Goal: Task Accomplishment & Management: Manage account settings

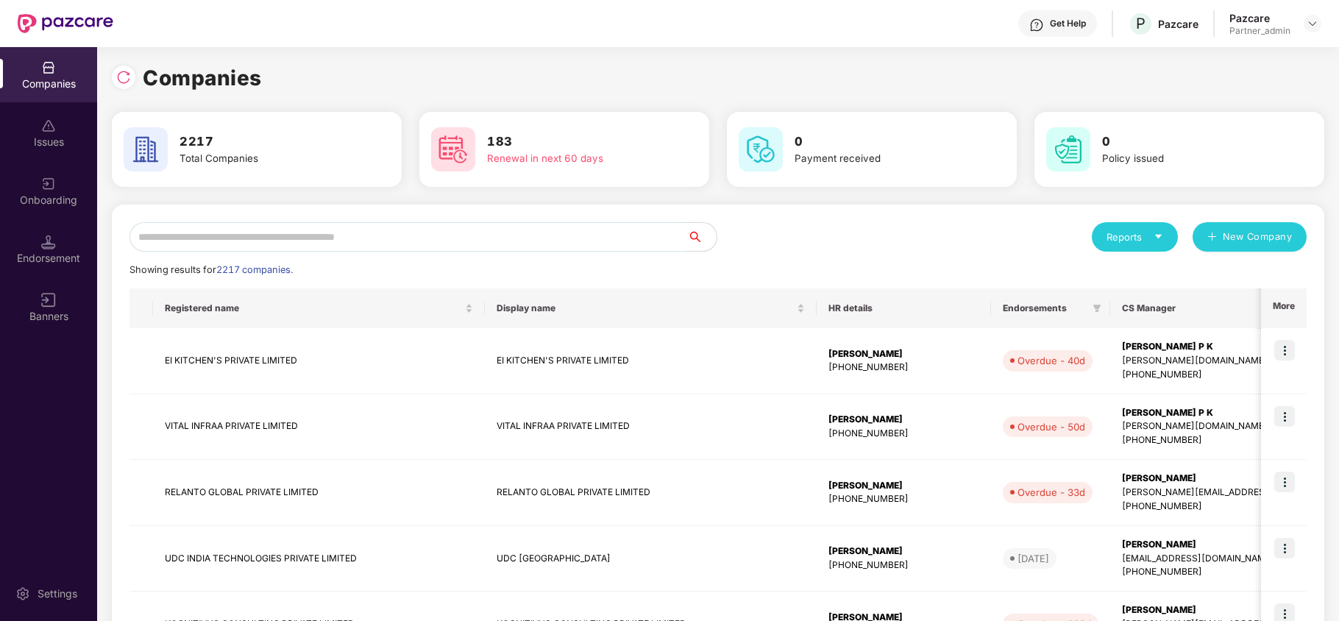
click at [1161, 233] on icon "caret-down" at bounding box center [1159, 237] width 10 height 10
click at [1126, 275] on div "Companies" at bounding box center [1128, 276] width 54 height 16
click at [321, 241] on input "text" at bounding box center [408, 236] width 558 height 29
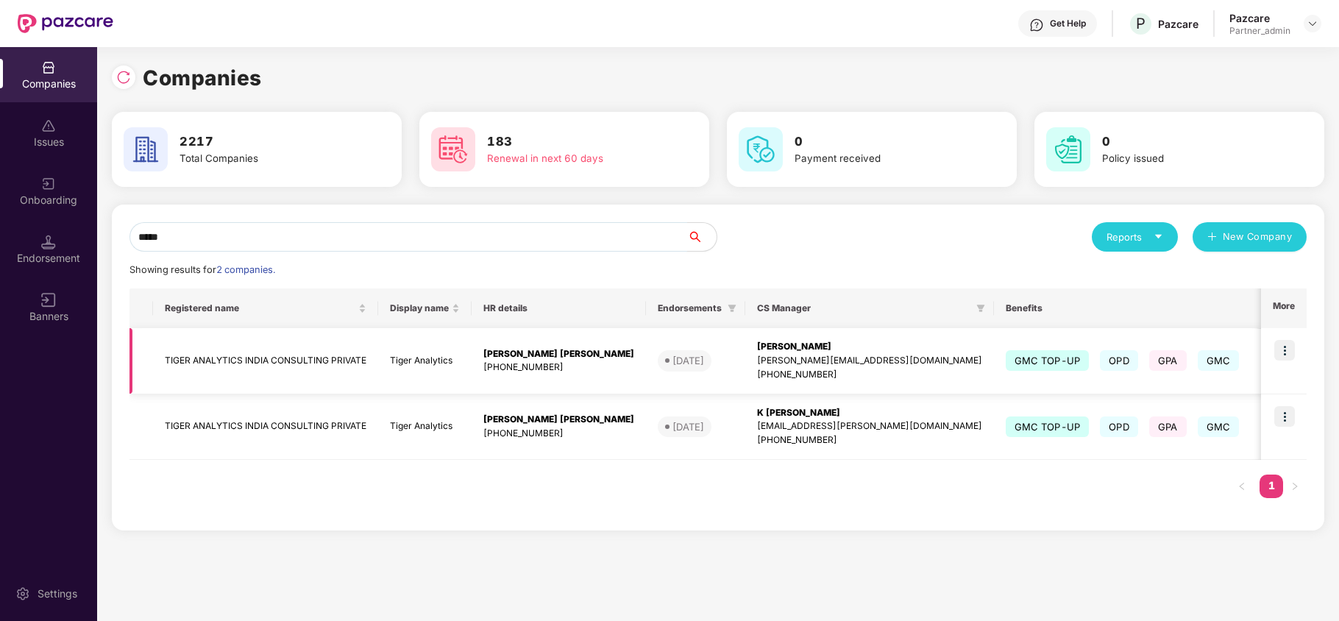
type input "*****"
click at [224, 356] on td "TIGER ANALYTICS INDIA CONSULTING PRIVATE" at bounding box center [265, 361] width 225 height 66
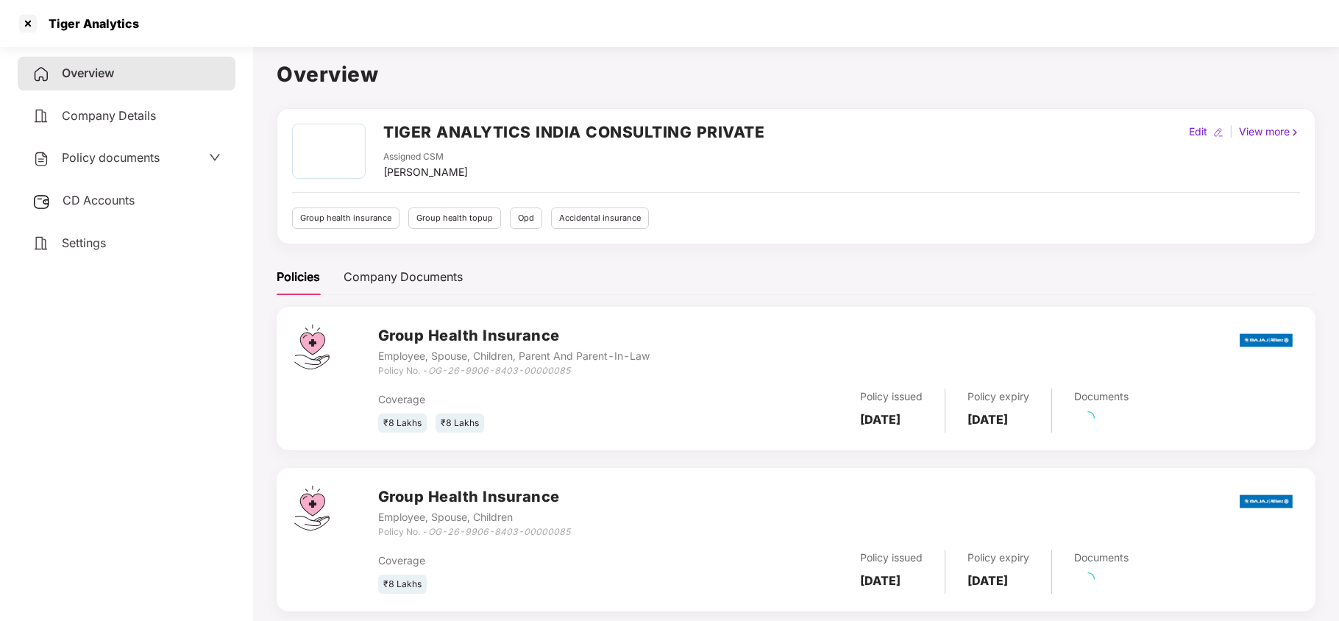
click at [137, 160] on span "Policy documents" at bounding box center [111, 157] width 98 height 15
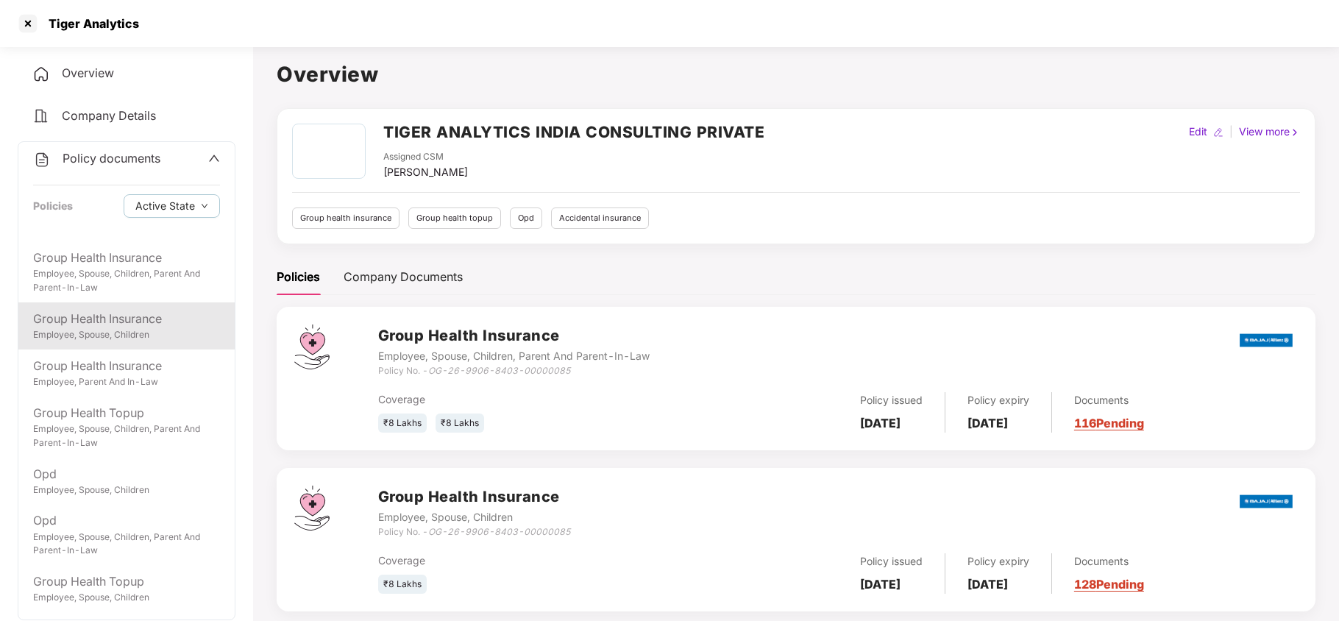
click at [147, 330] on div "Employee, Spouse, Children" at bounding box center [126, 335] width 187 height 14
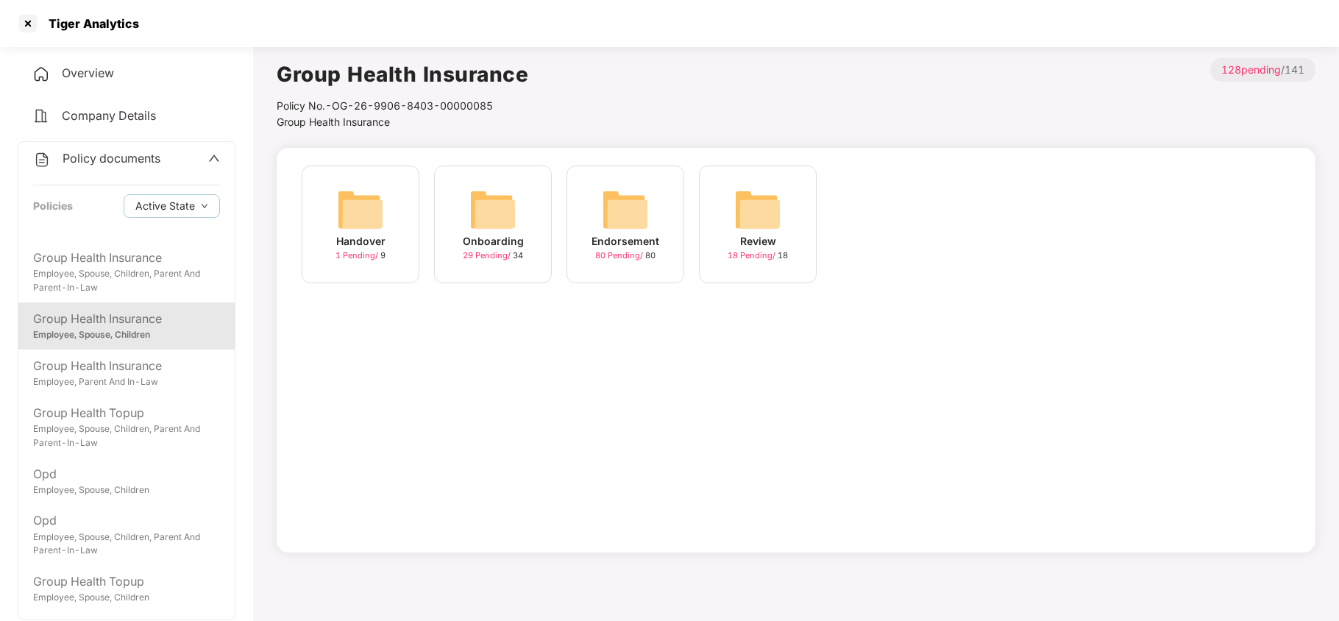
click at [617, 213] on img at bounding box center [625, 209] width 47 height 47
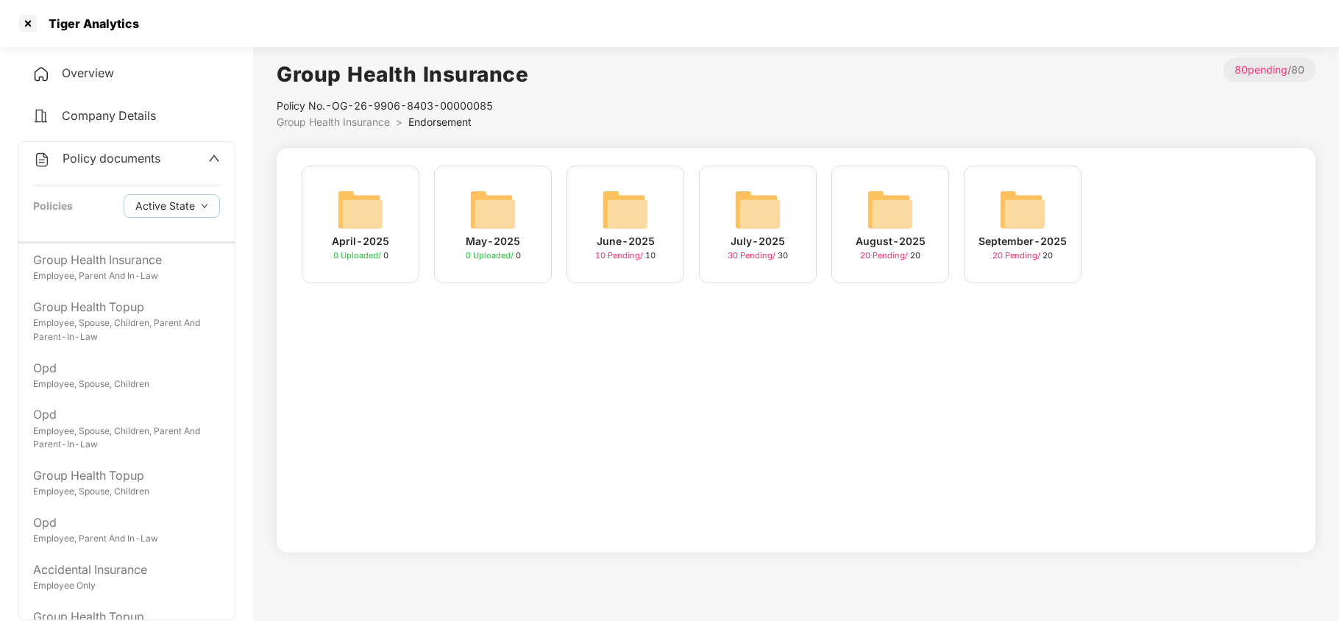
scroll to position [133, 0]
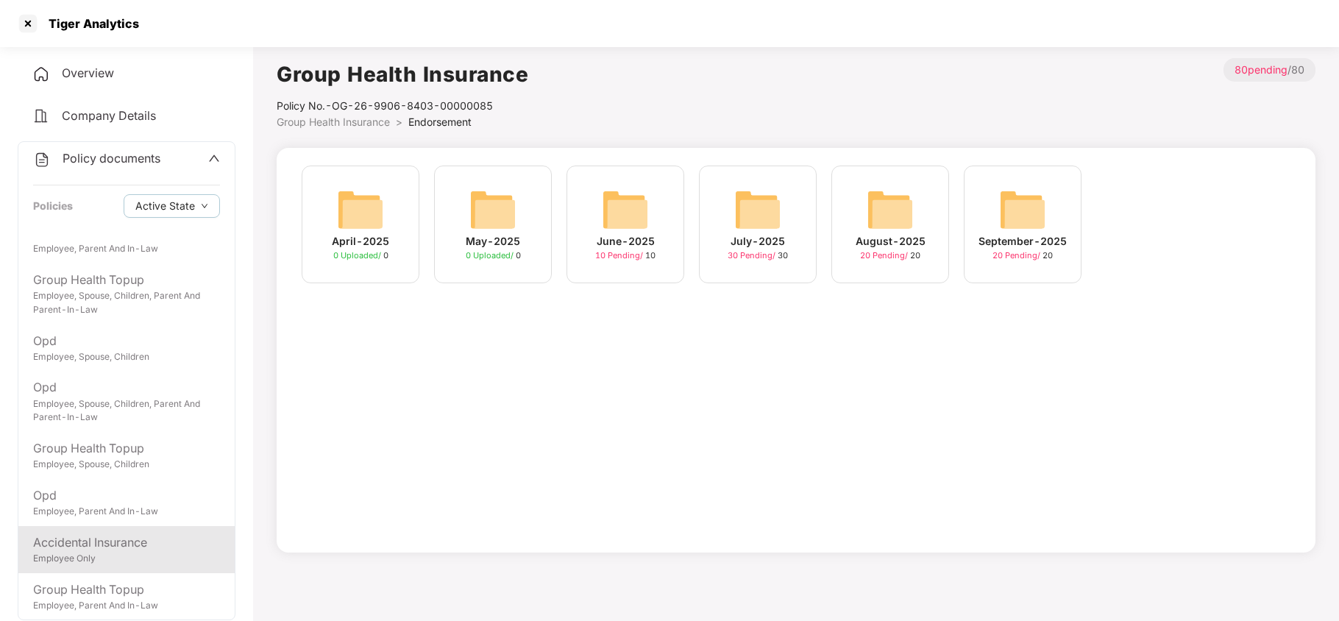
click at [149, 549] on div "Accidental Insurance" at bounding box center [126, 542] width 187 height 18
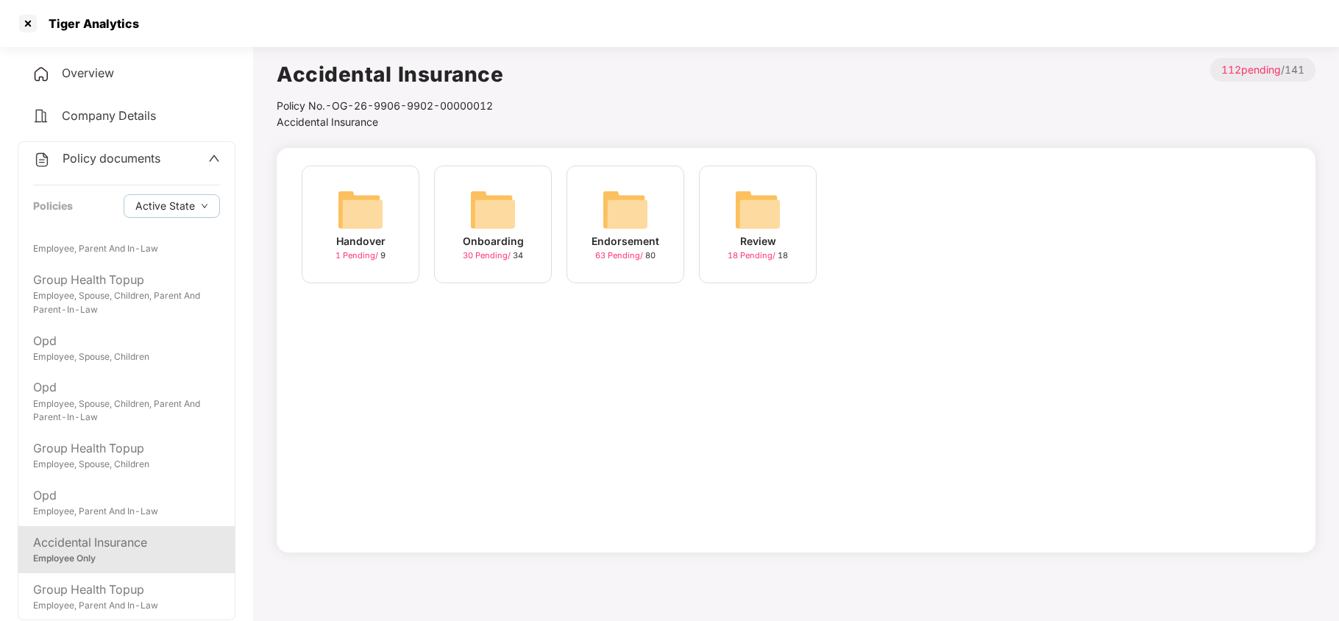
click at [628, 236] on div "Endorsement" at bounding box center [626, 241] width 68 height 16
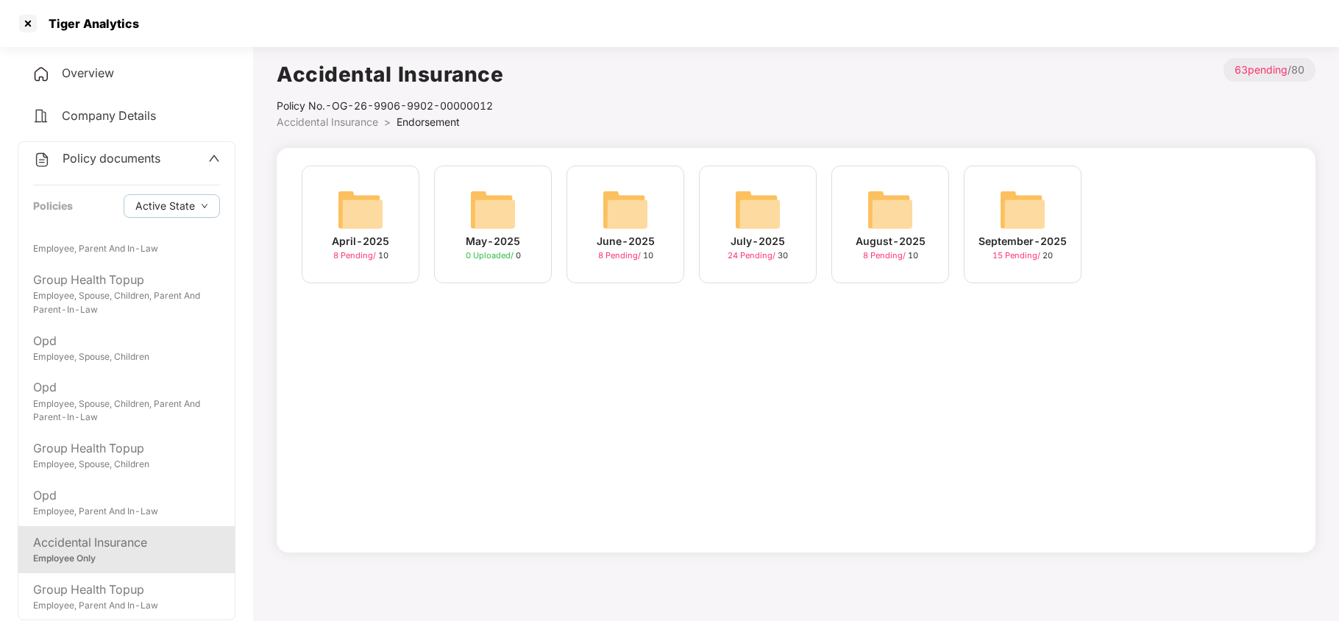
click at [992, 206] on div "September-2025 15 Pending / 20" at bounding box center [1023, 225] width 118 height 118
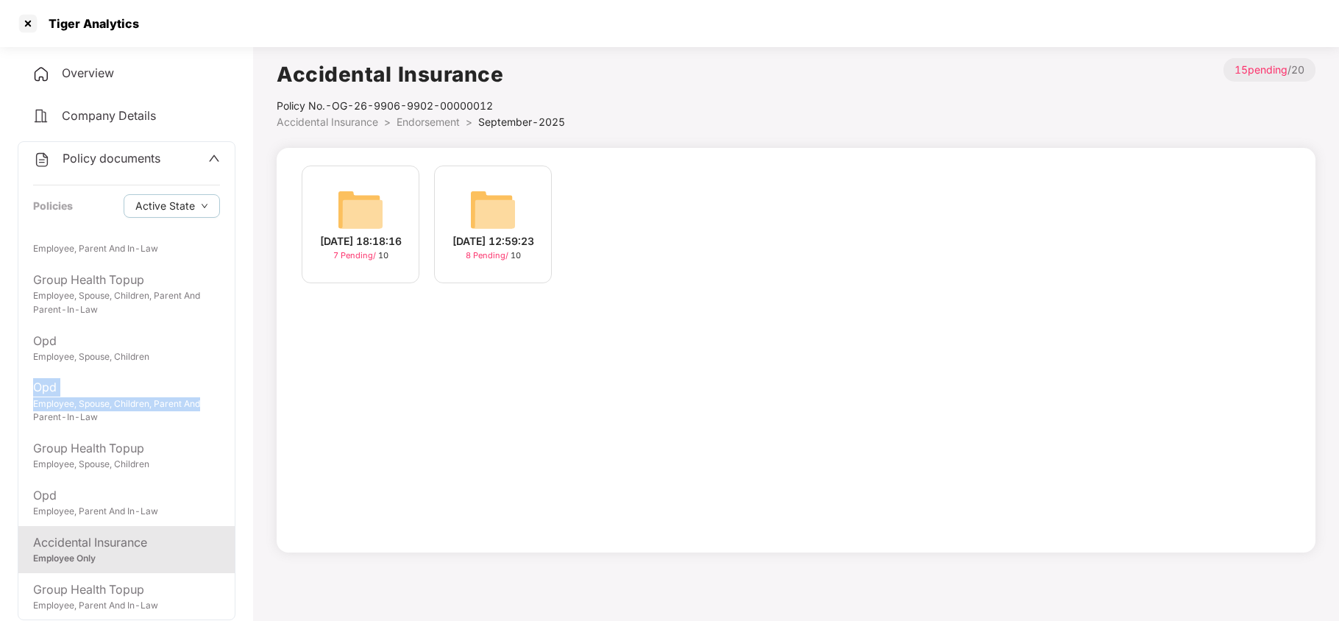
drag, startPoint x: 233, startPoint y: 405, endPoint x: 233, endPoint y: 348, distance: 56.7
click at [233, 348] on div "Policy documents Policies Active State Group Health Insurance Employee, Spouse,…" at bounding box center [127, 380] width 218 height 479
click at [233, 290] on div "Policy documents Policies Active State Group Health Insurance Employee, Spouse,…" at bounding box center [127, 380] width 218 height 479
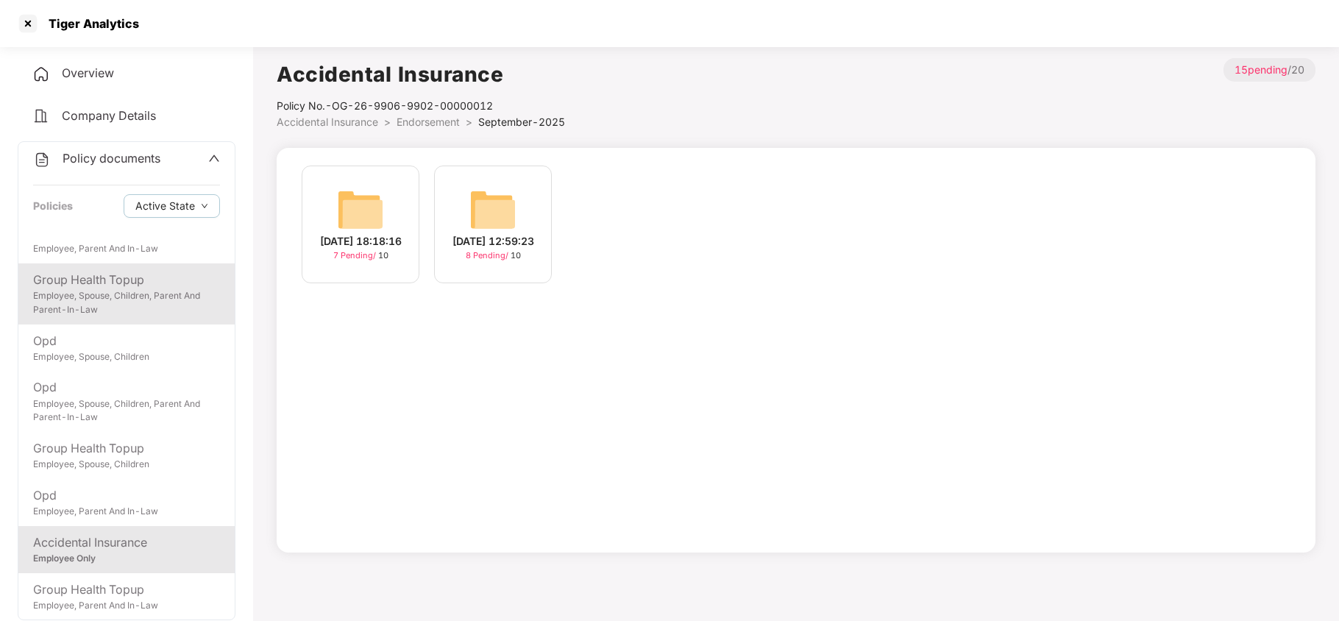
click at [145, 299] on div "Employee, Spouse, Children, Parent And Parent-In-Law" at bounding box center [126, 303] width 187 height 28
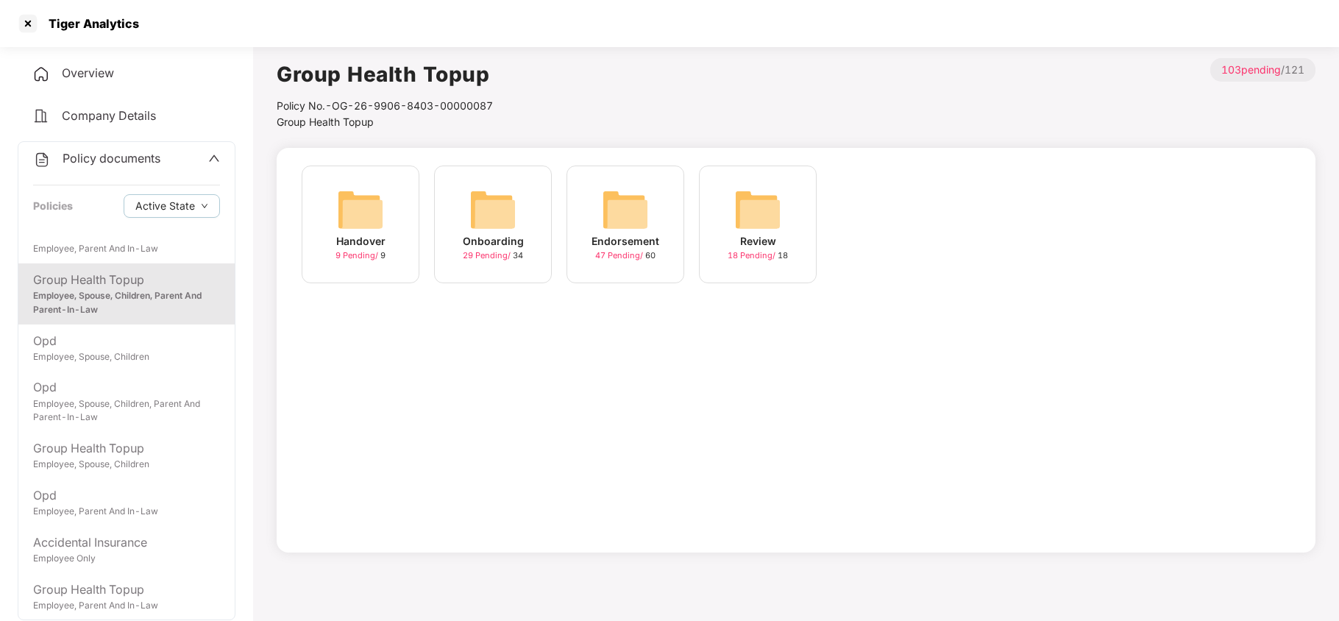
click at [233, 321] on div "Policy documents Policies Active State Group Health Insurance Employee, Spouse,…" at bounding box center [127, 380] width 218 height 479
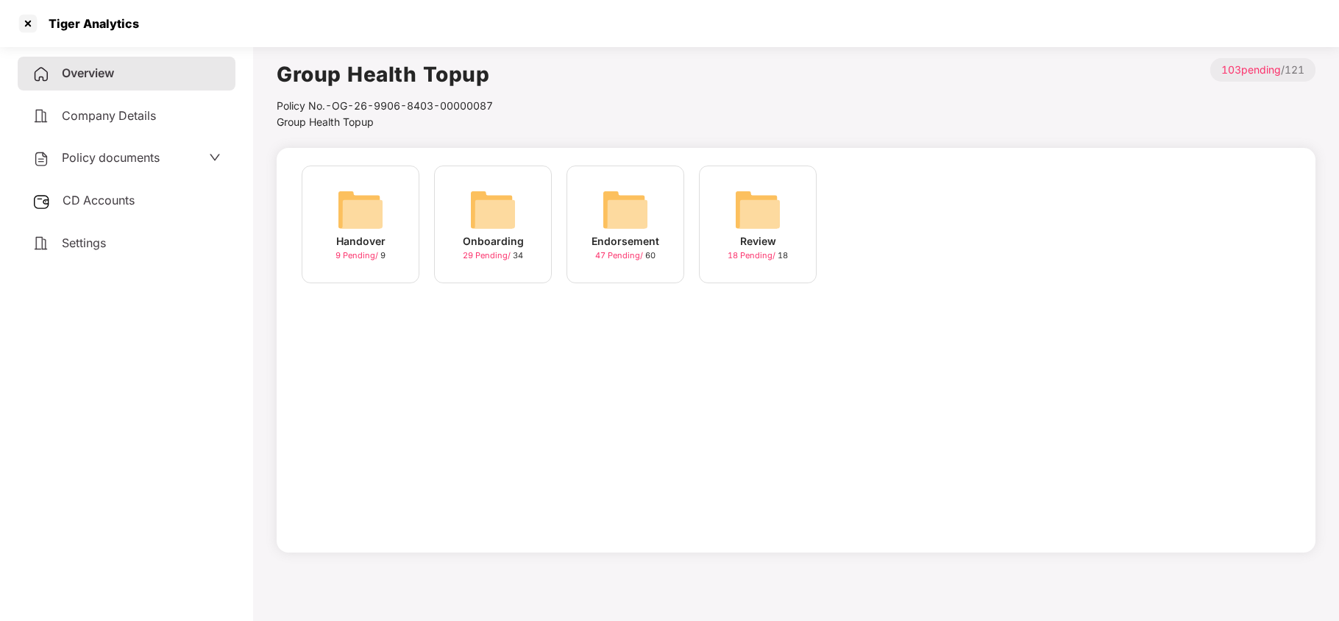
click at [127, 154] on span "Policy documents" at bounding box center [111, 157] width 98 height 15
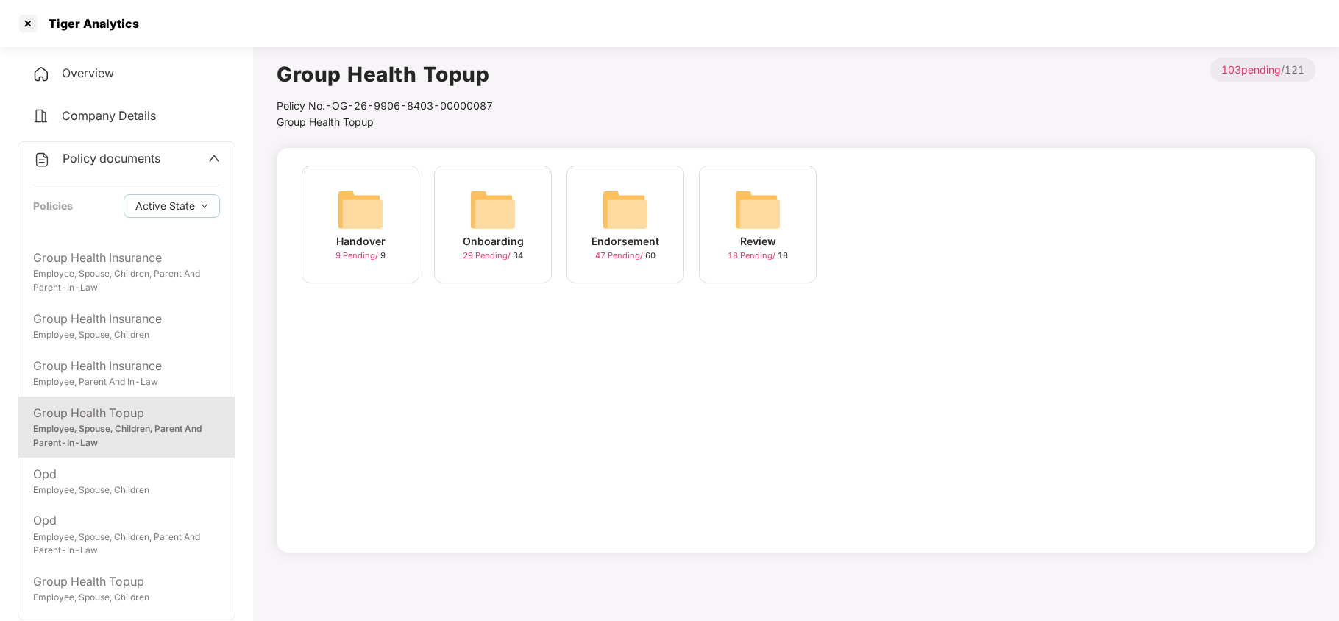
click at [617, 216] on img at bounding box center [625, 209] width 47 height 47
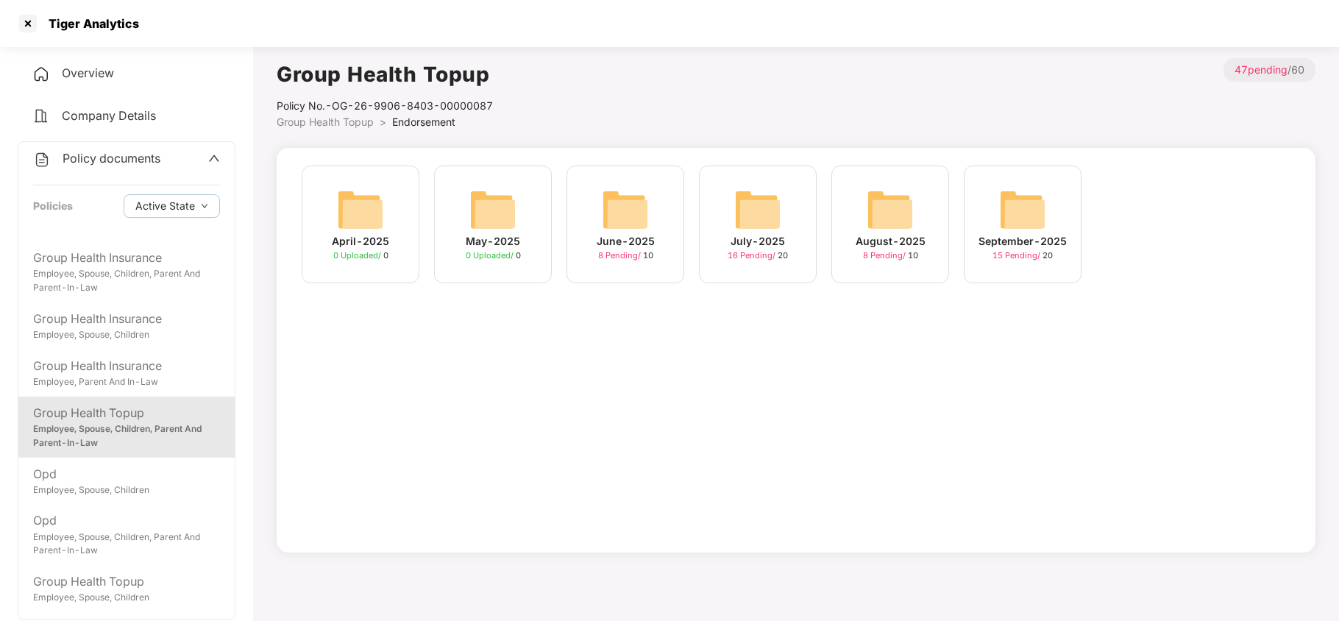
click at [1024, 218] on img at bounding box center [1022, 209] width 47 height 47
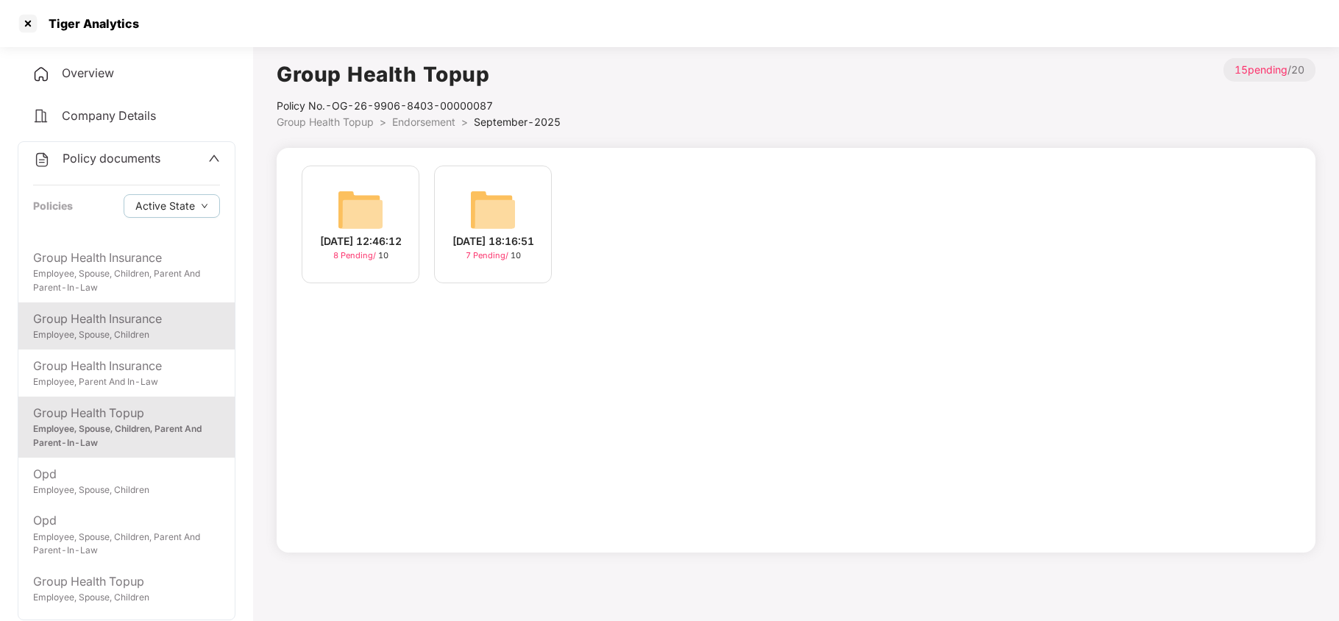
click at [169, 316] on div "Group Health Insurance" at bounding box center [126, 319] width 187 height 18
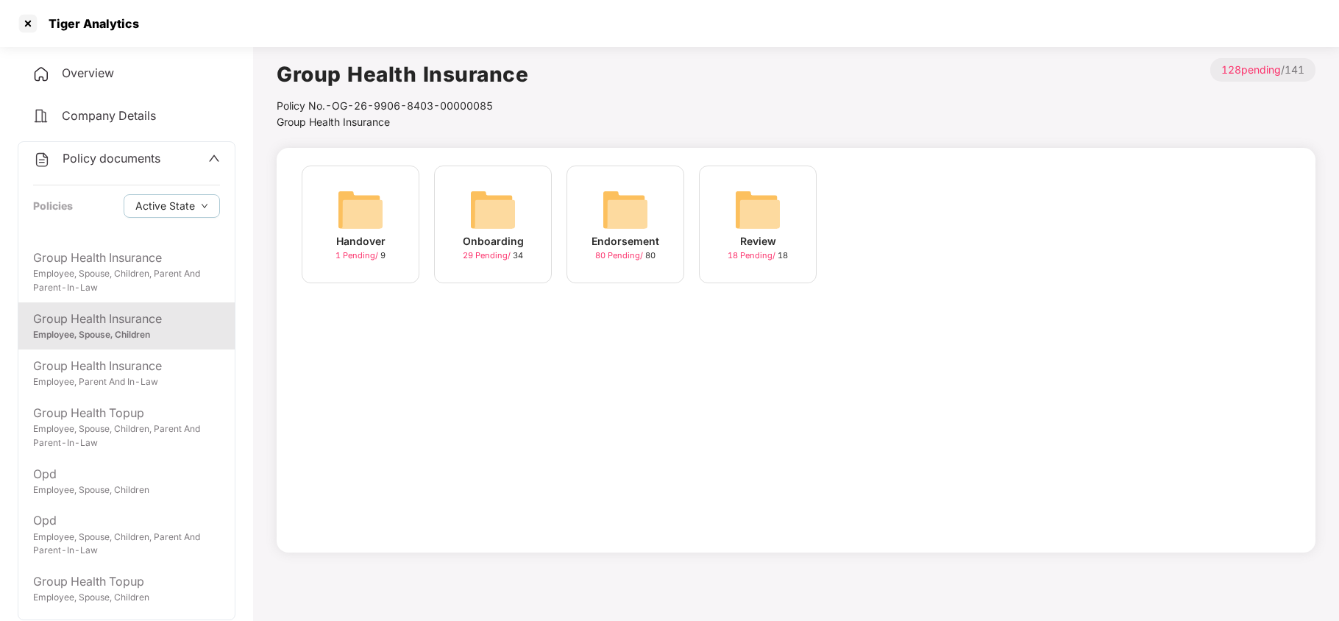
click at [612, 216] on img at bounding box center [625, 209] width 47 height 47
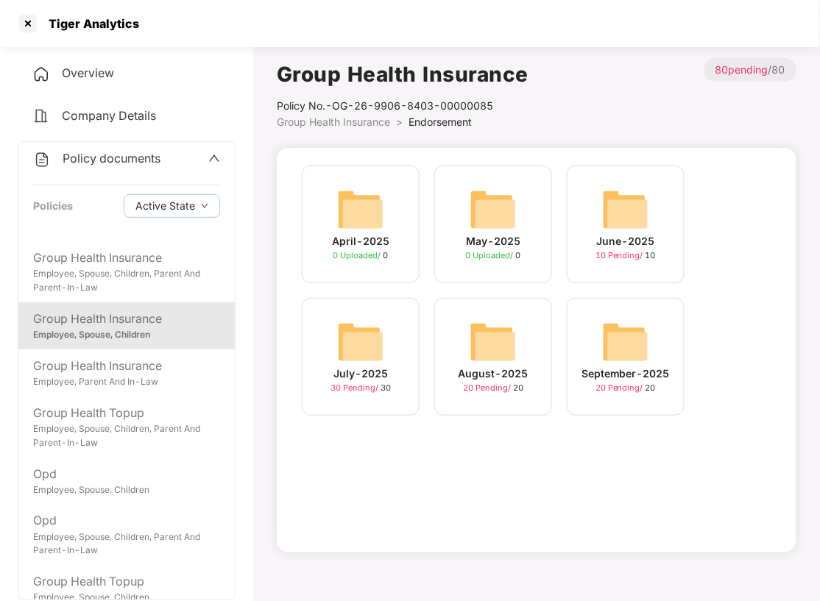
click at [624, 219] on img at bounding box center [625, 209] width 47 height 47
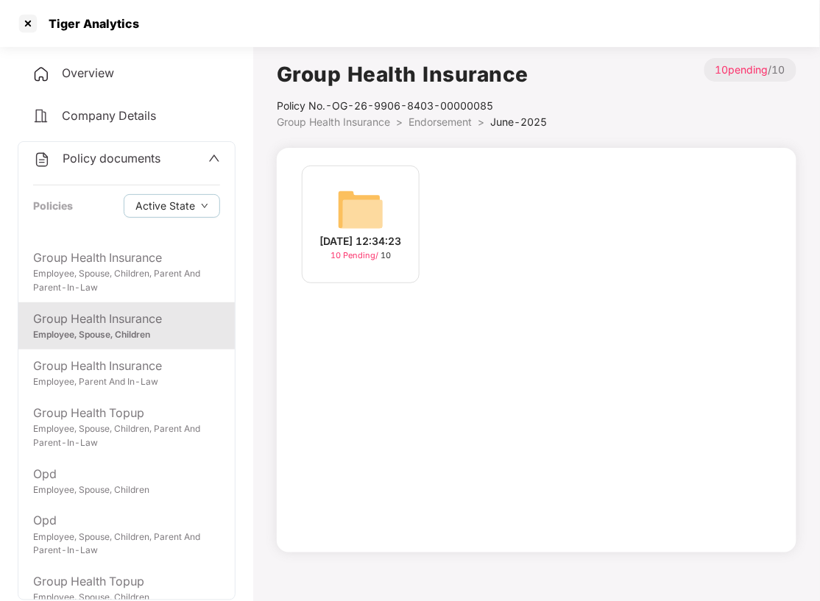
click at [362, 219] on img at bounding box center [360, 209] width 47 height 47
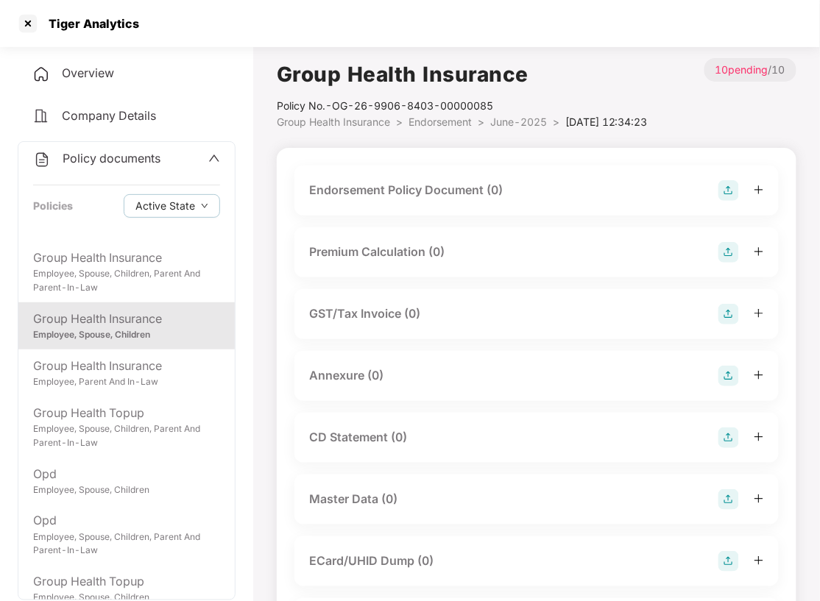
click at [728, 186] on img at bounding box center [728, 190] width 21 height 21
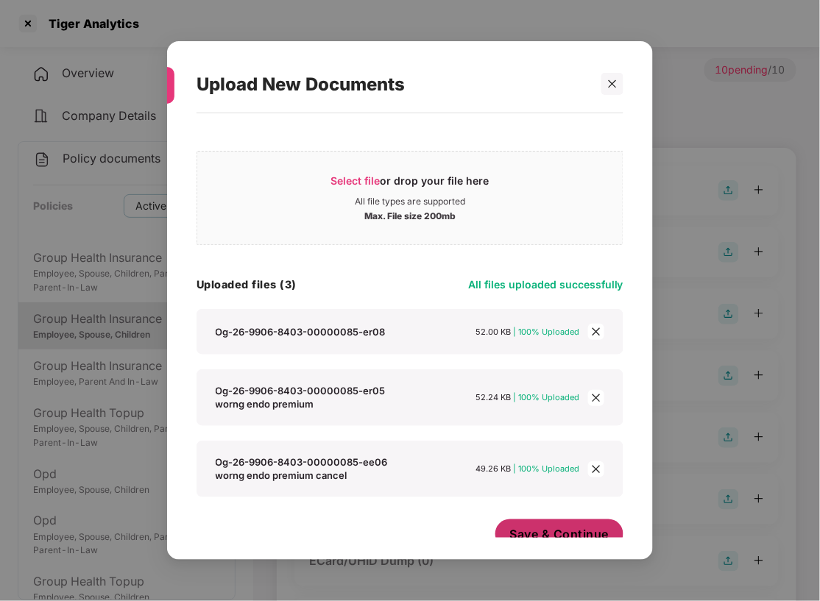
click at [589, 530] on span "Save & Continue" at bounding box center [559, 534] width 99 height 16
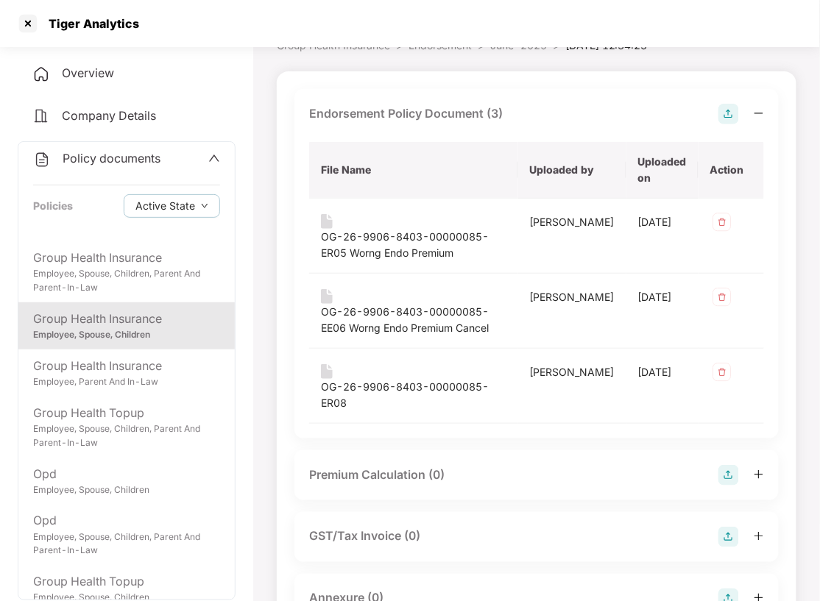
scroll to position [78, 0]
click at [727, 587] on img at bounding box center [728, 597] width 21 height 21
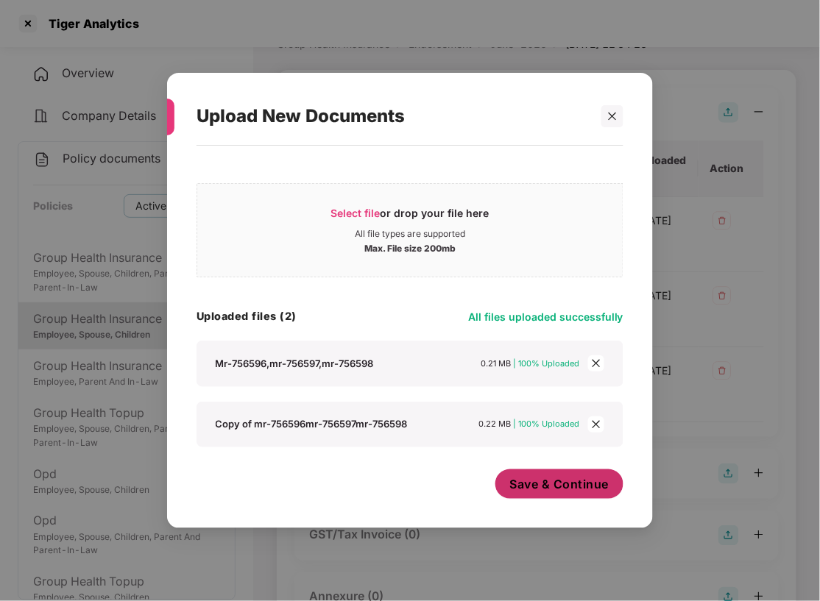
click at [528, 490] on span "Save & Continue" at bounding box center [559, 484] width 99 height 16
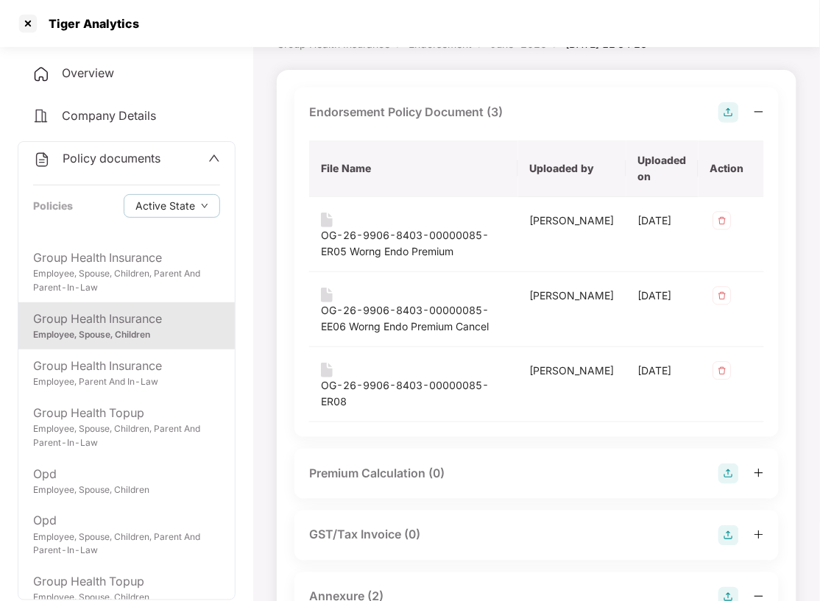
click at [138, 313] on div "Group Health Insurance" at bounding box center [126, 319] width 187 height 18
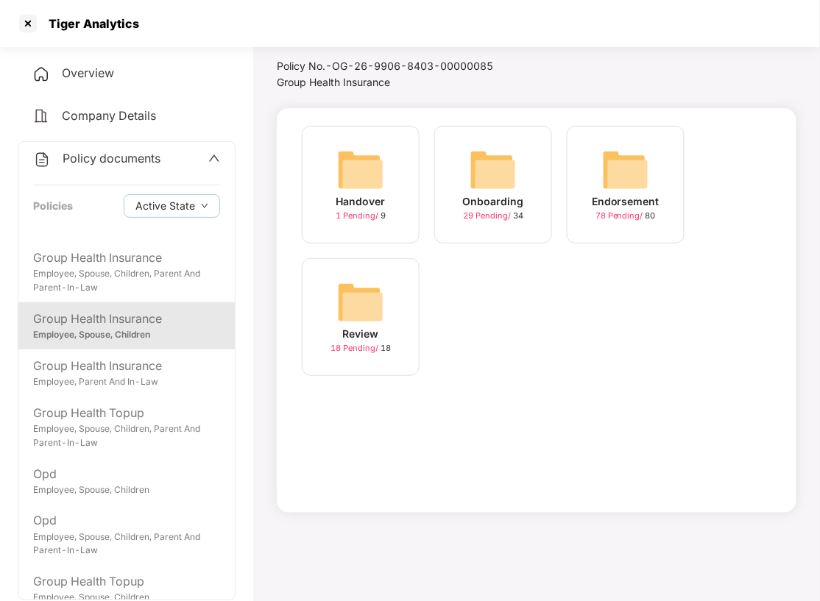
click at [622, 183] on img at bounding box center [625, 169] width 47 height 47
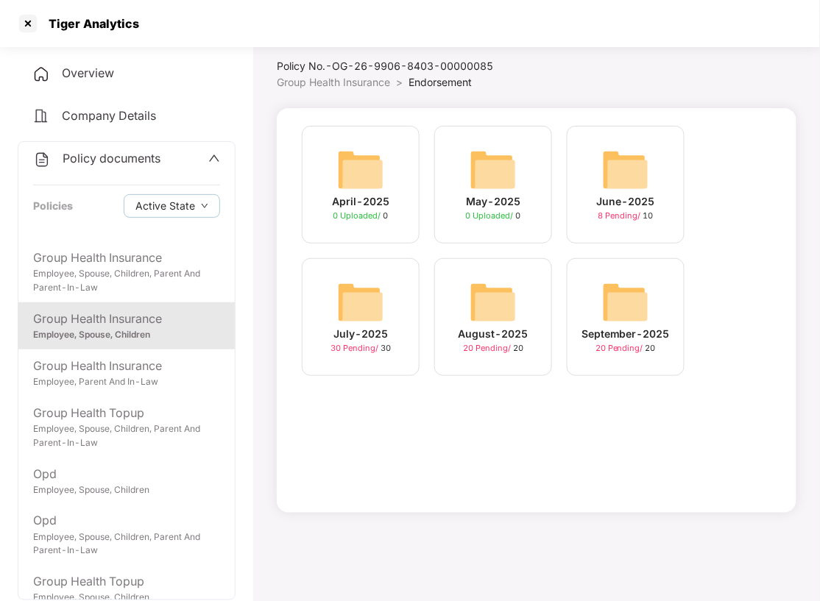
click at [365, 316] on img at bounding box center [360, 302] width 47 height 47
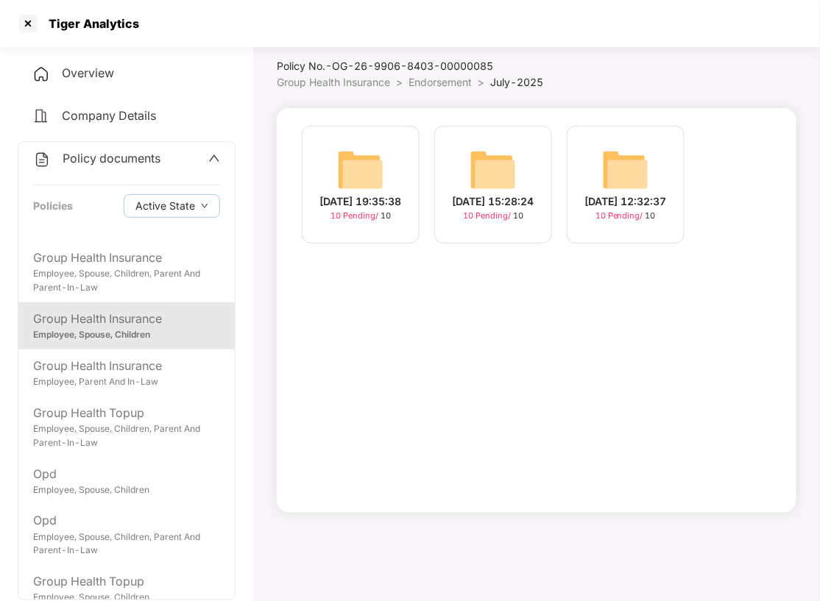
click at [622, 146] on img at bounding box center [625, 169] width 47 height 47
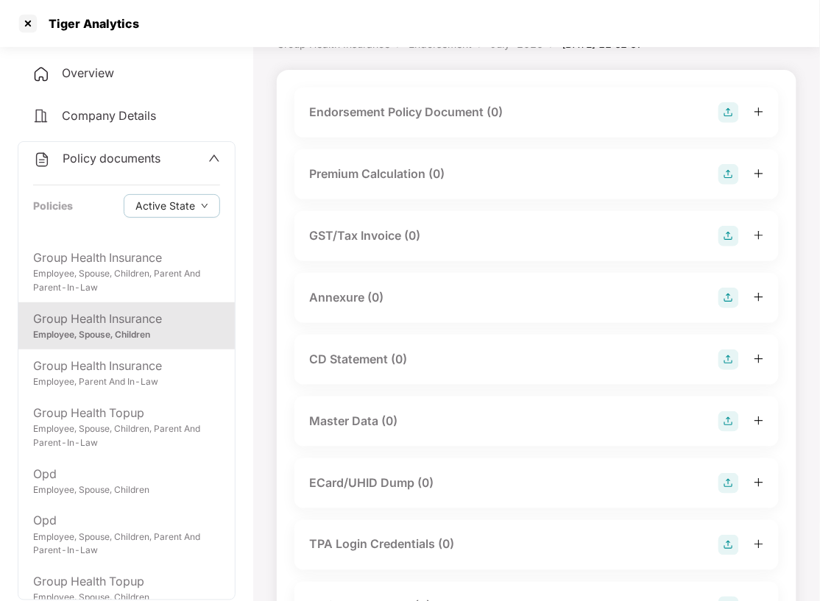
click at [728, 113] on img at bounding box center [728, 112] width 21 height 21
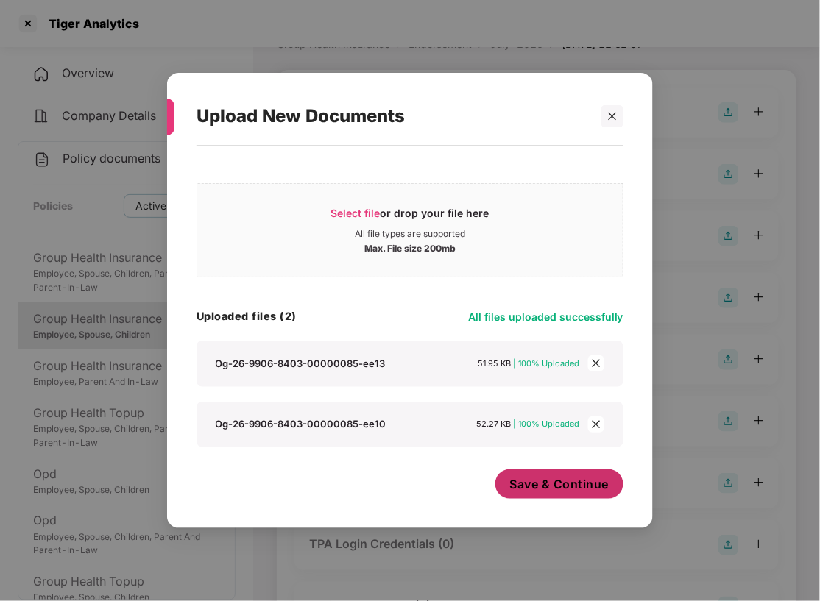
click at [536, 496] on button "Save & Continue" at bounding box center [559, 483] width 129 height 29
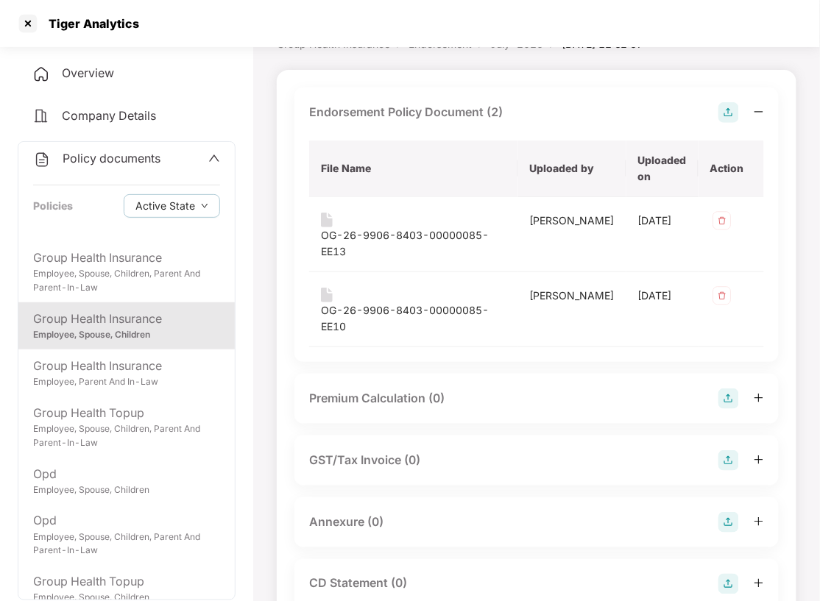
click at [731, 512] on img at bounding box center [728, 522] width 21 height 21
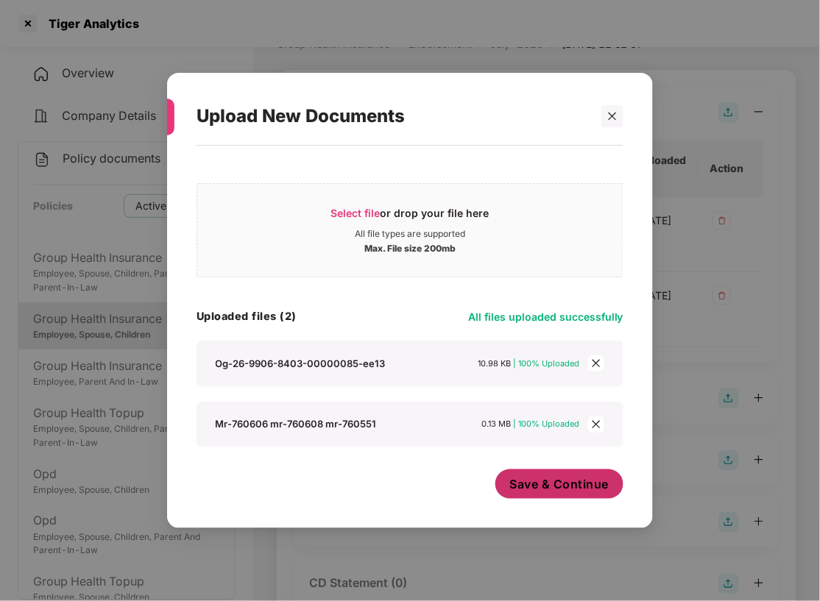
click at [525, 478] on span "Save & Continue" at bounding box center [559, 484] width 99 height 16
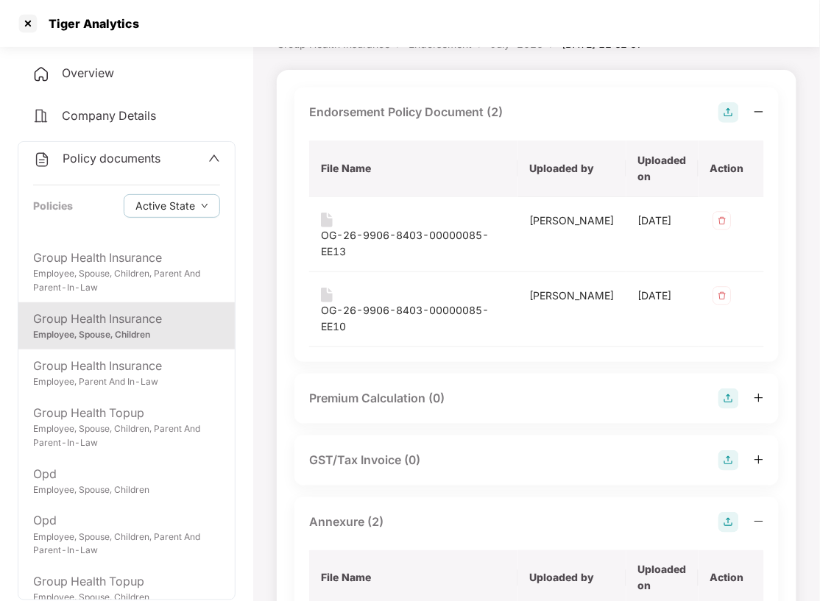
click at [555, 110] on div "Endorsement Policy Document (2)" at bounding box center [536, 112] width 455 height 21
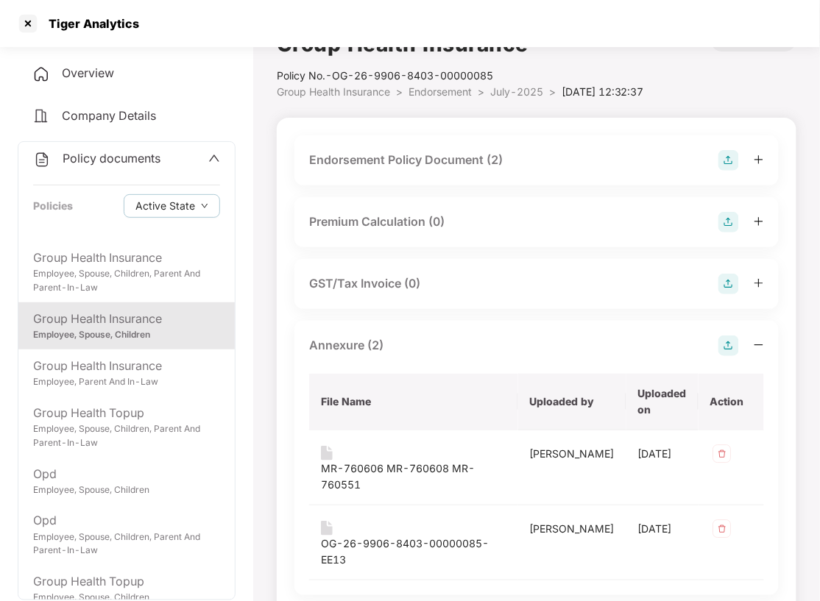
scroll to position [0, 0]
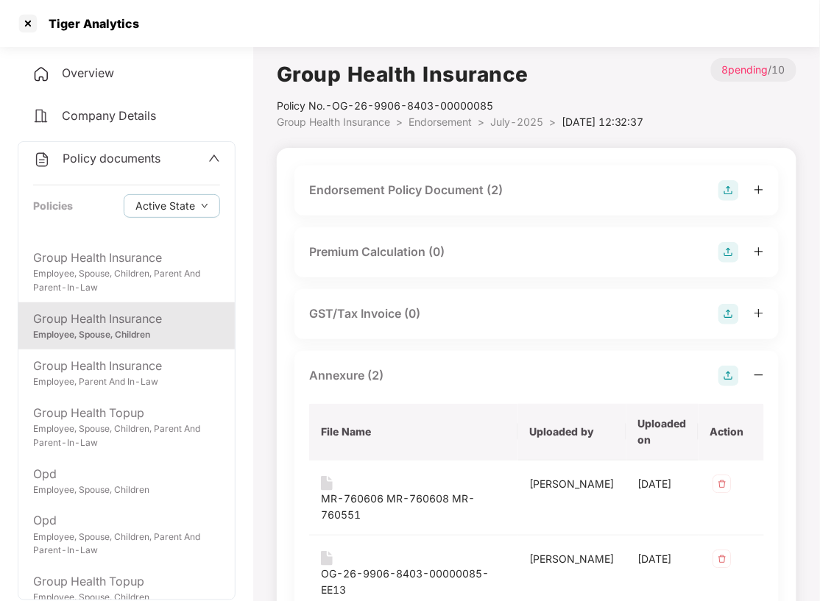
click at [458, 116] on span "Endorsement" at bounding box center [439, 122] width 63 height 13
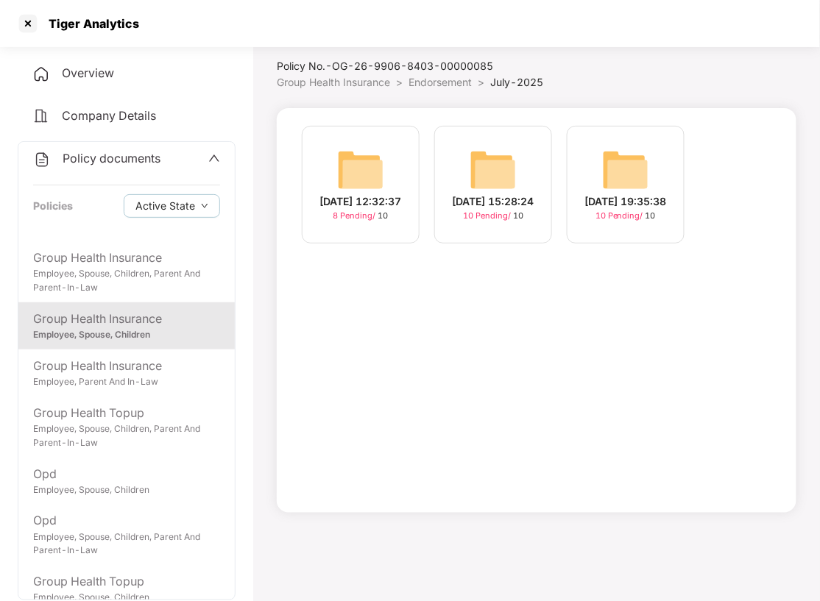
click at [458, 115] on div "01-Jul-2025 12:32:37 8 Pending / 10 18-Jul-2025 15:28:24 10 Pending / 10 29-Jul…" at bounding box center [536, 310] width 519 height 405
click at [469, 348] on div "01-Jul-2025 12:32:37 8 Pending / 10 18-Jul-2025 15:28:24 10 Pending / 10 29-Jul…" at bounding box center [536, 310] width 519 height 405
click at [492, 146] on img at bounding box center [492, 169] width 47 height 47
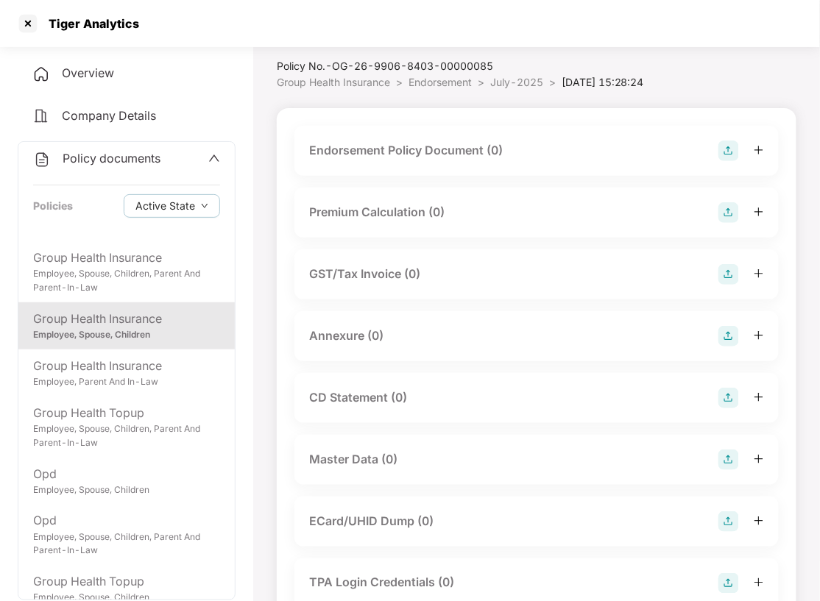
click at [724, 152] on img at bounding box center [728, 151] width 21 height 21
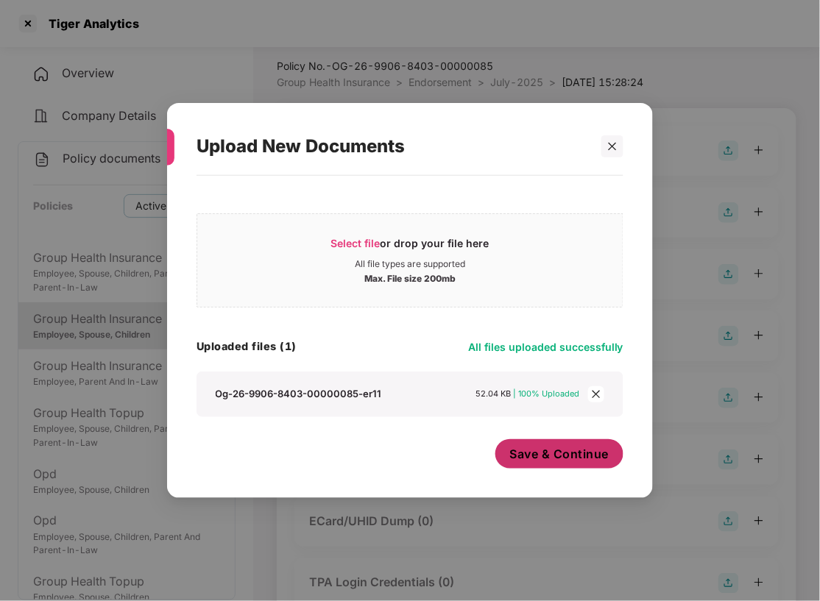
click at [543, 447] on span "Save & Continue" at bounding box center [559, 454] width 99 height 16
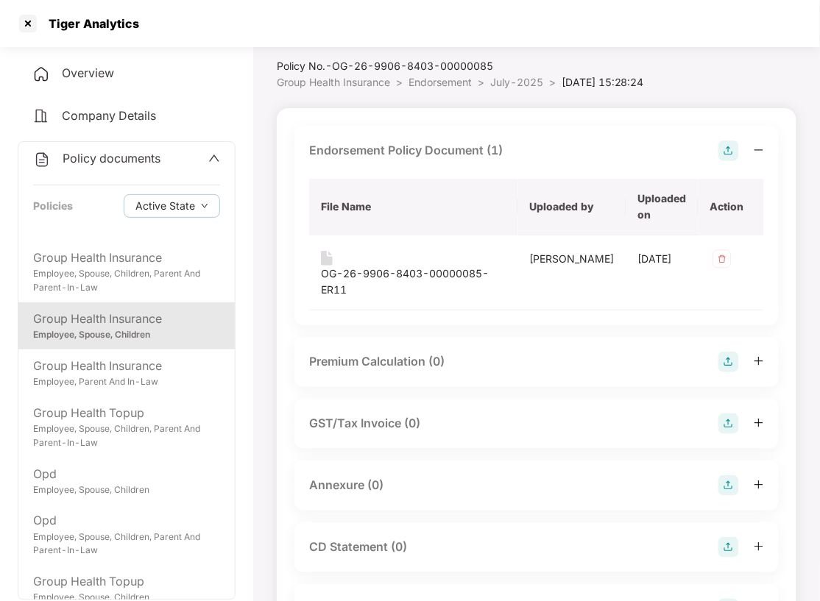
click at [724, 475] on img at bounding box center [728, 485] width 21 height 21
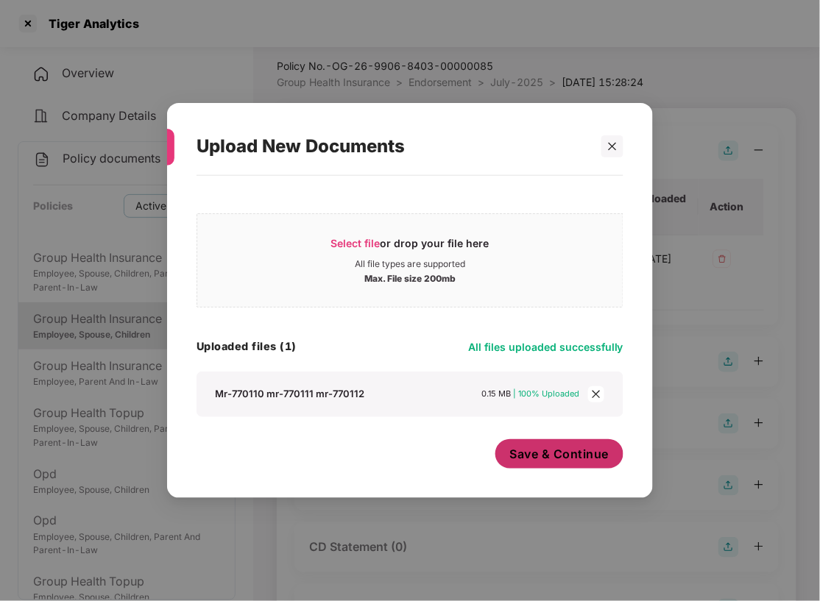
click at [539, 449] on span "Save & Continue" at bounding box center [559, 454] width 99 height 16
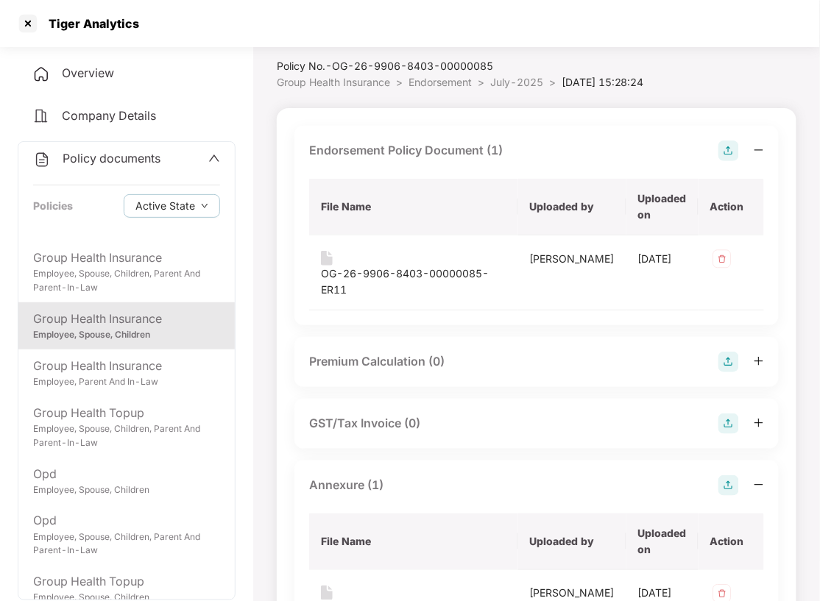
click at [452, 83] on span "Endorsement" at bounding box center [439, 82] width 63 height 13
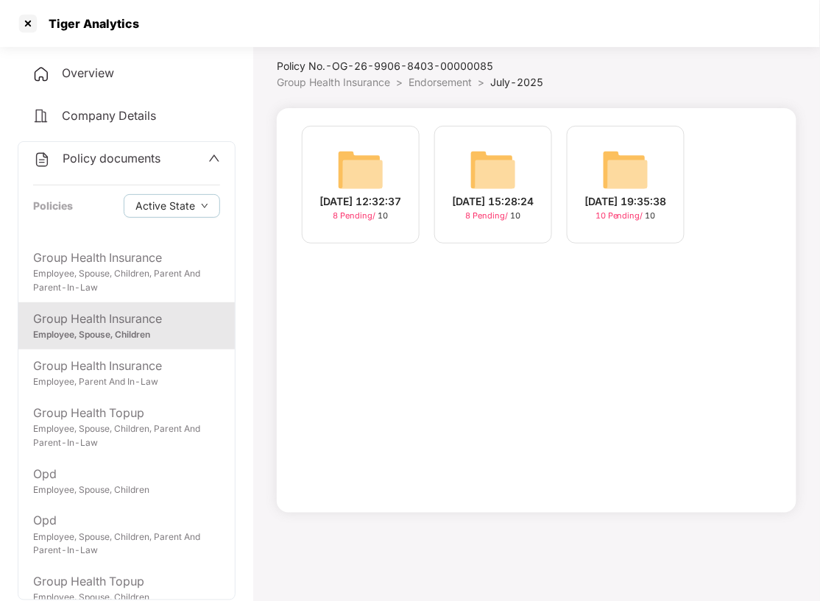
click at [627, 177] on img at bounding box center [625, 169] width 47 height 47
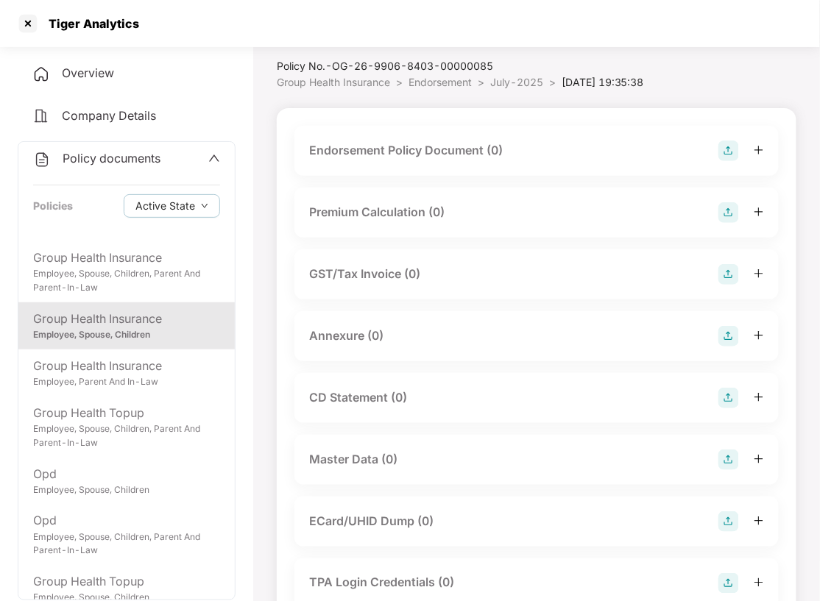
click at [721, 152] on img at bounding box center [728, 151] width 21 height 21
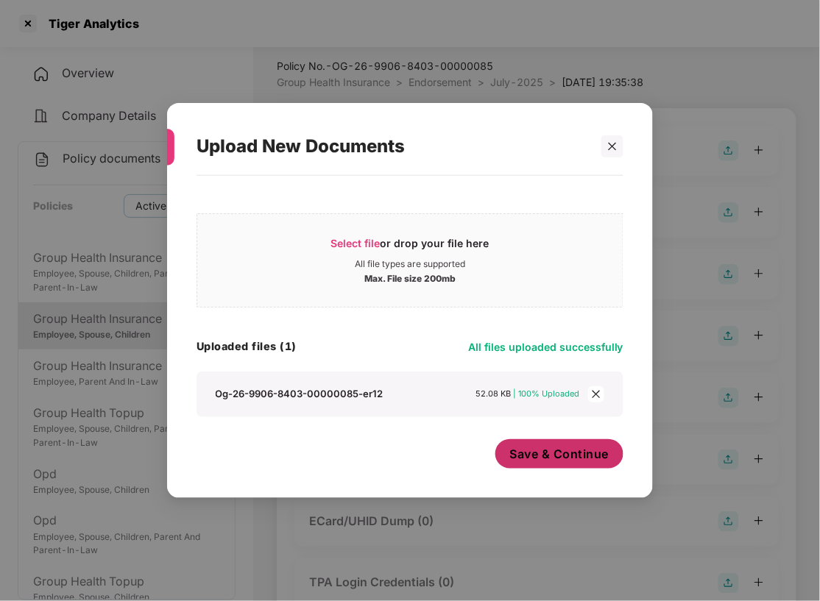
click at [539, 451] on span "Save & Continue" at bounding box center [559, 454] width 99 height 16
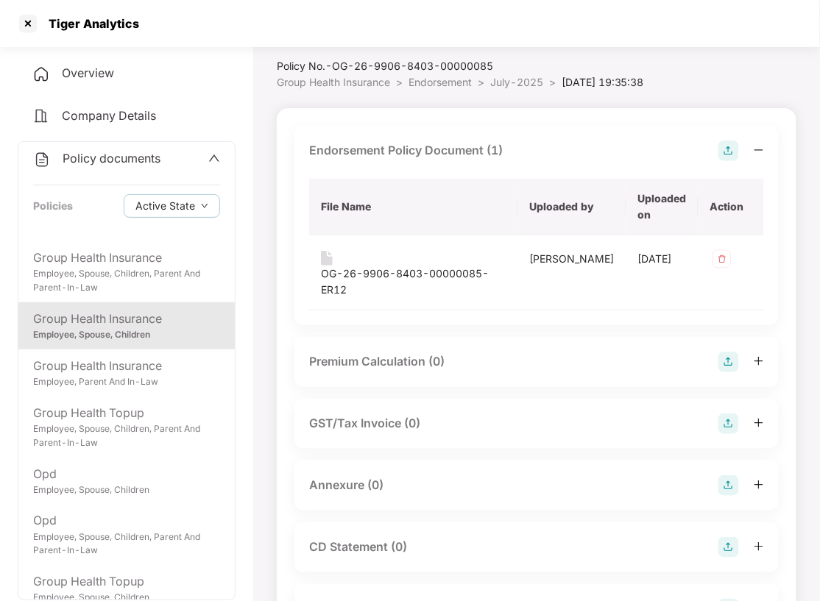
click at [728, 475] on img at bounding box center [728, 485] width 21 height 21
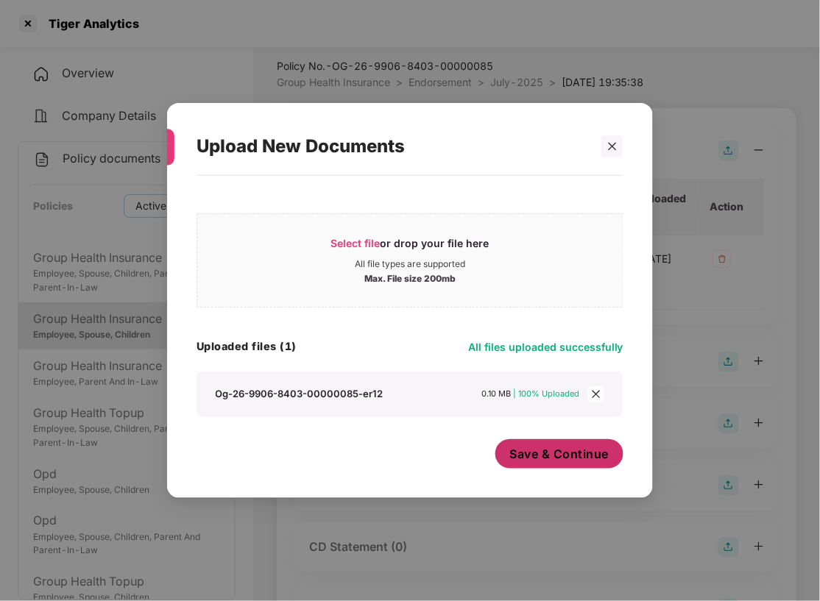
click at [534, 454] on span "Save & Continue" at bounding box center [559, 454] width 99 height 16
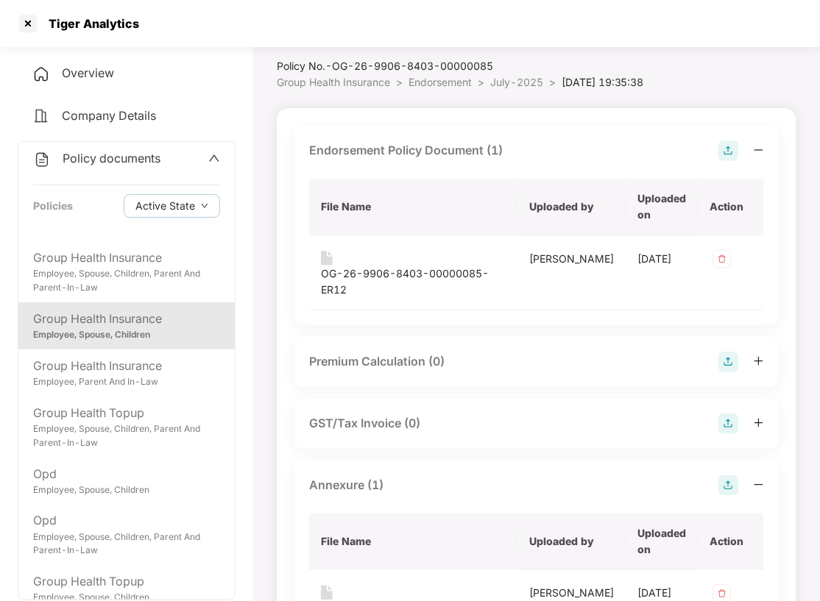
click at [445, 85] on span "Endorsement" at bounding box center [439, 82] width 63 height 13
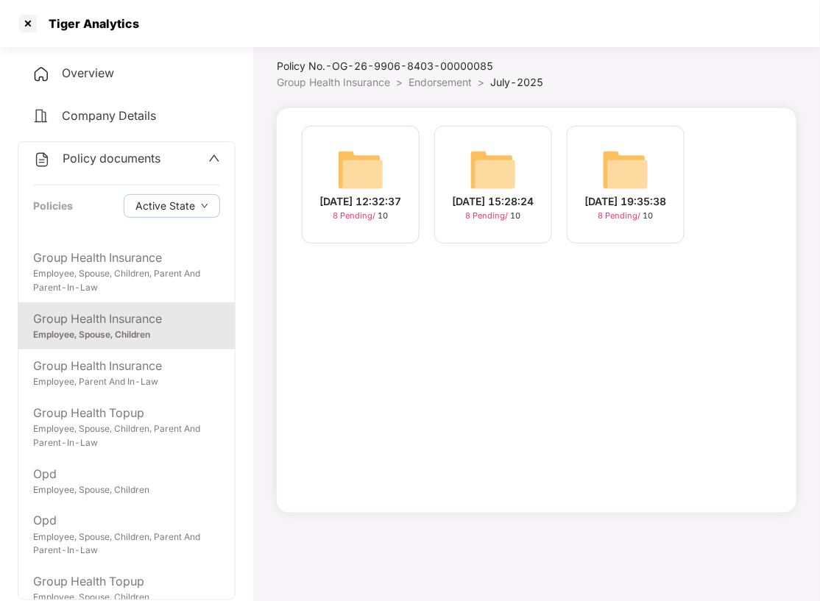
click at [445, 85] on span "Endorsement" at bounding box center [439, 82] width 63 height 13
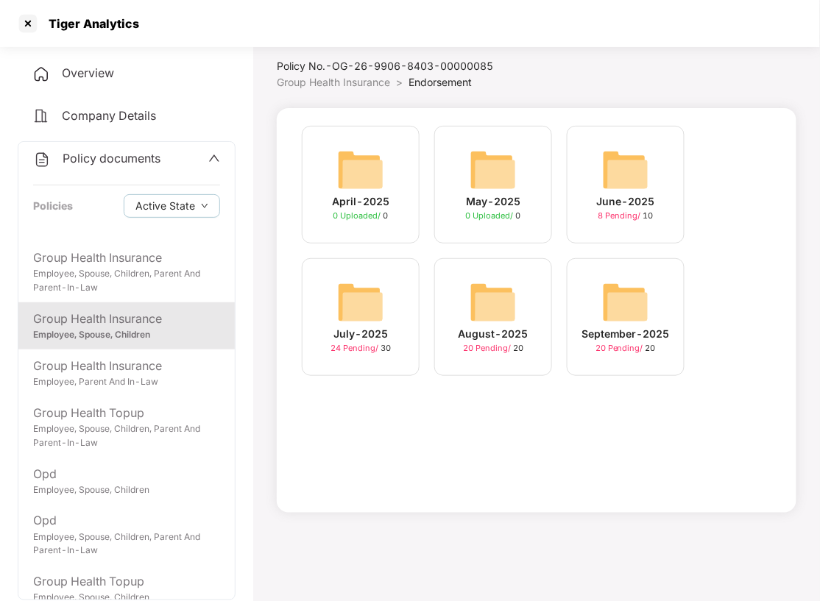
click at [506, 300] on img at bounding box center [492, 302] width 47 height 47
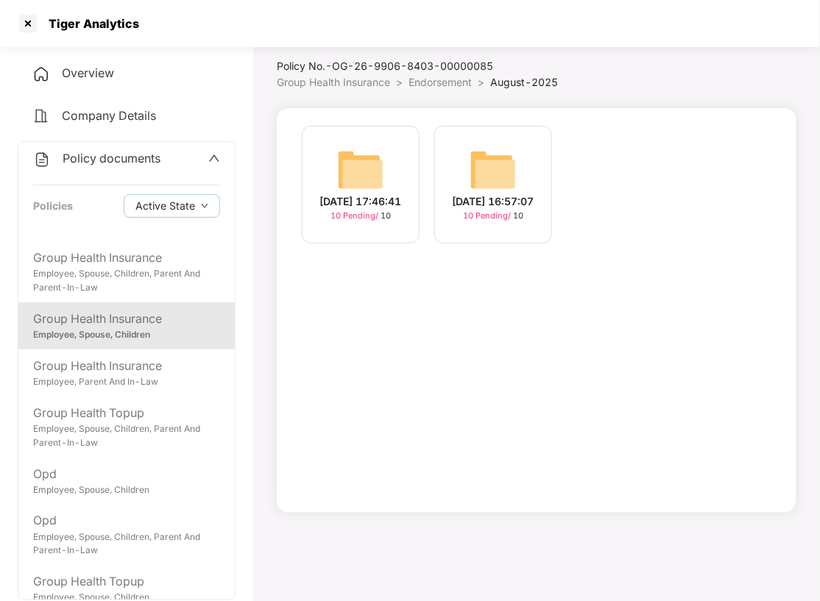
click at [474, 166] on img at bounding box center [492, 169] width 47 height 47
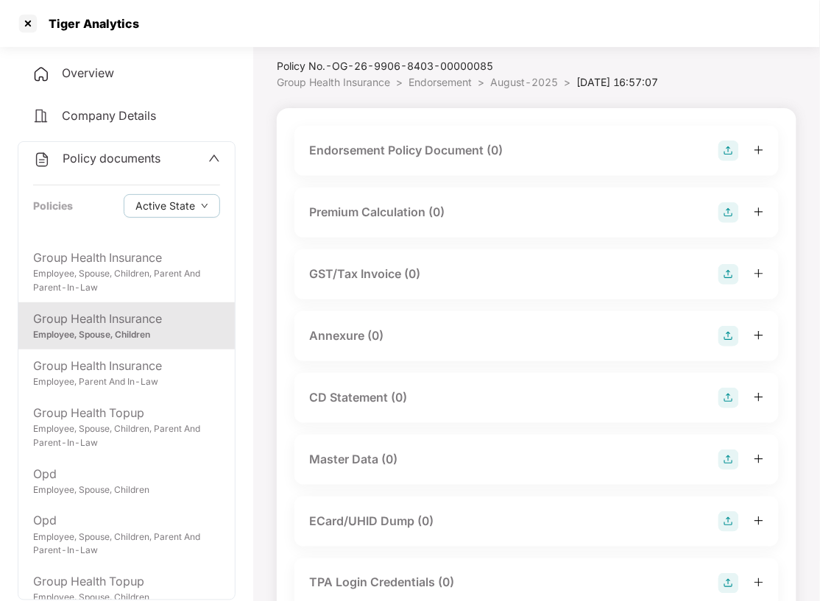
click at [731, 159] on img at bounding box center [728, 151] width 21 height 21
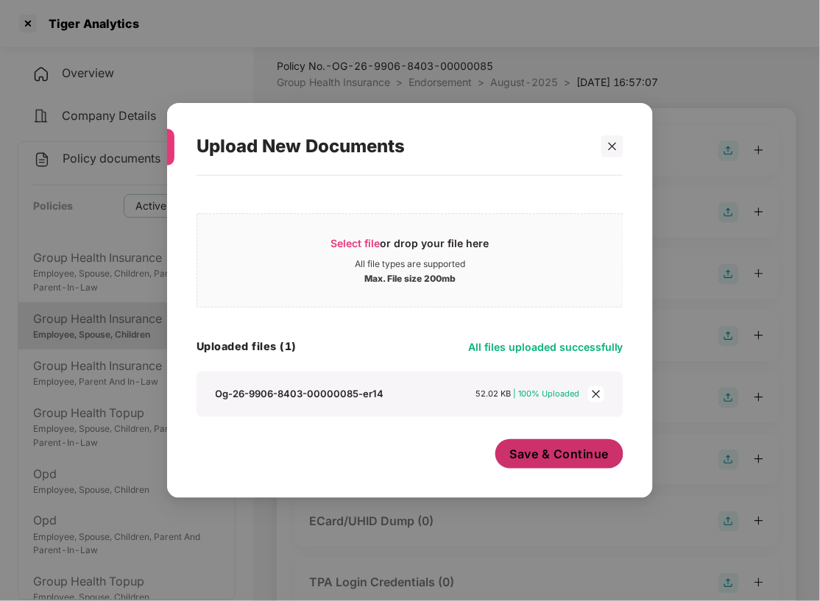
click at [554, 465] on button "Save & Continue" at bounding box center [559, 453] width 129 height 29
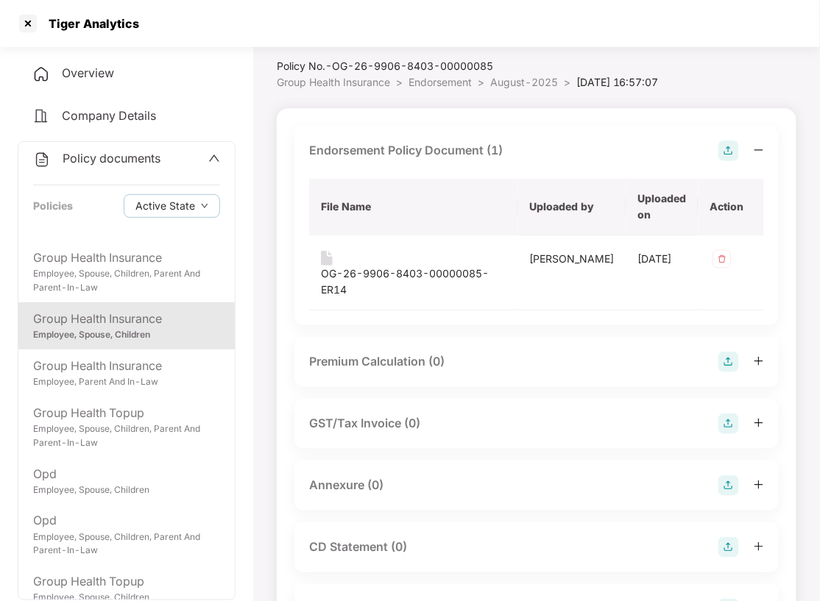
click at [724, 475] on img at bounding box center [728, 485] width 21 height 21
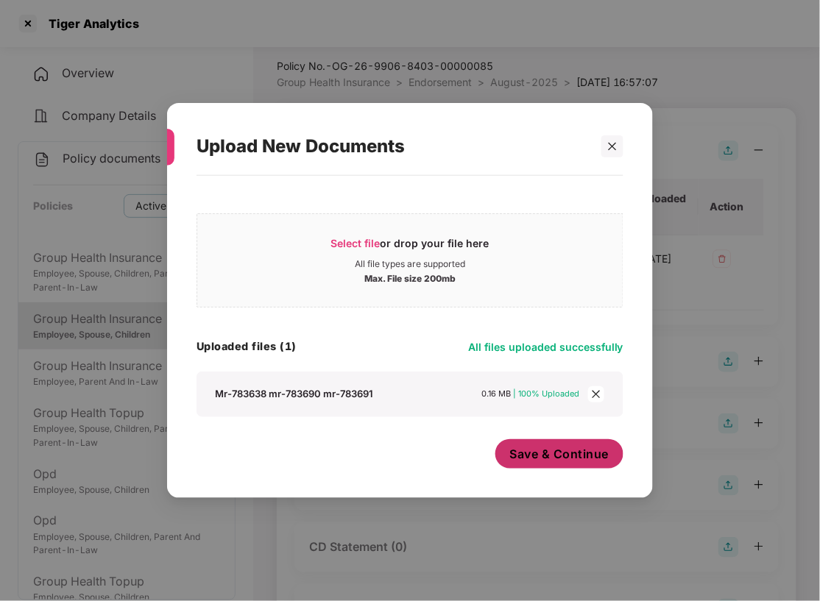
click at [544, 460] on span "Save & Continue" at bounding box center [559, 454] width 99 height 16
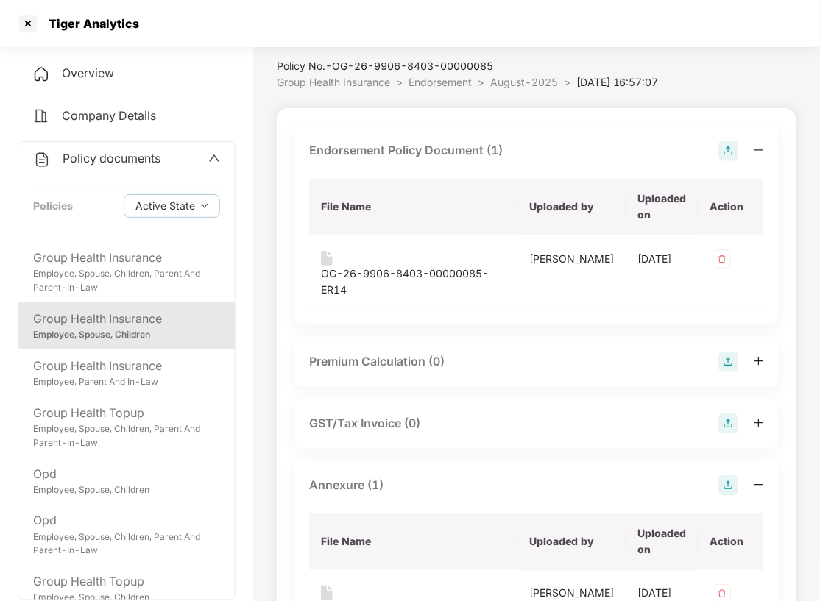
click at [465, 82] on span "Endorsement" at bounding box center [439, 82] width 63 height 13
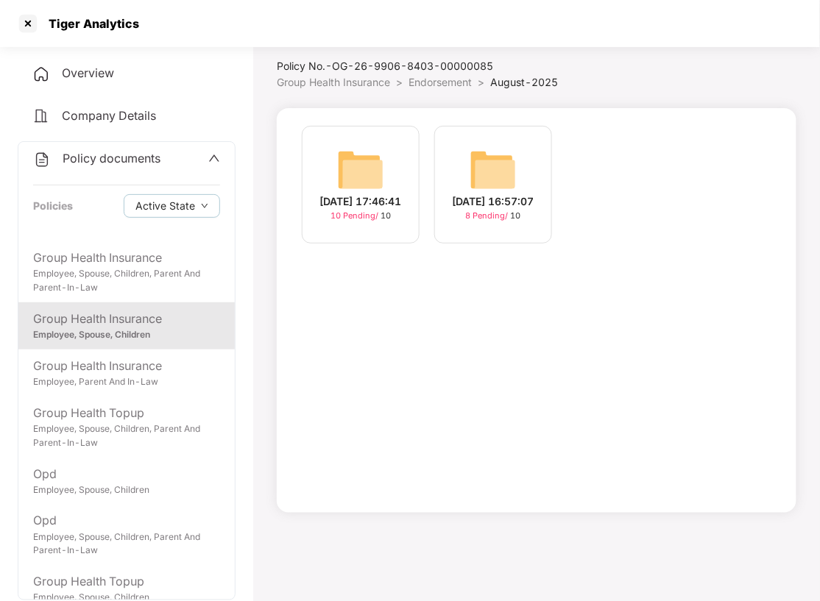
click at [350, 149] on img at bounding box center [360, 169] width 47 height 47
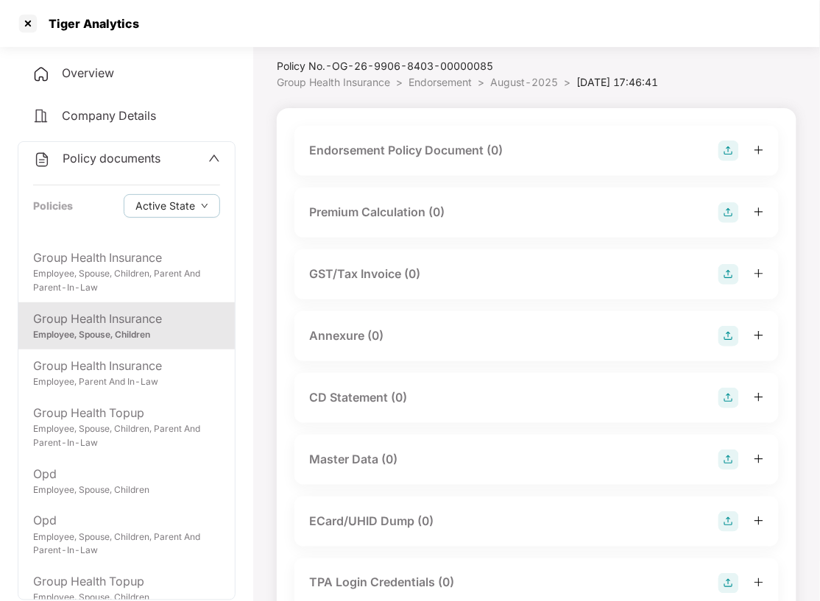
click at [725, 161] on img at bounding box center [728, 151] width 21 height 21
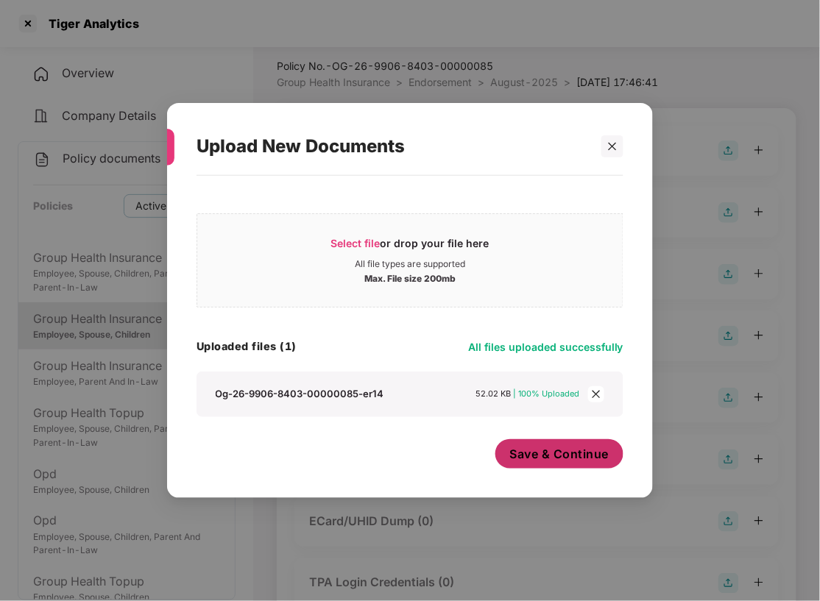
click at [549, 455] on span "Save & Continue" at bounding box center [559, 454] width 99 height 16
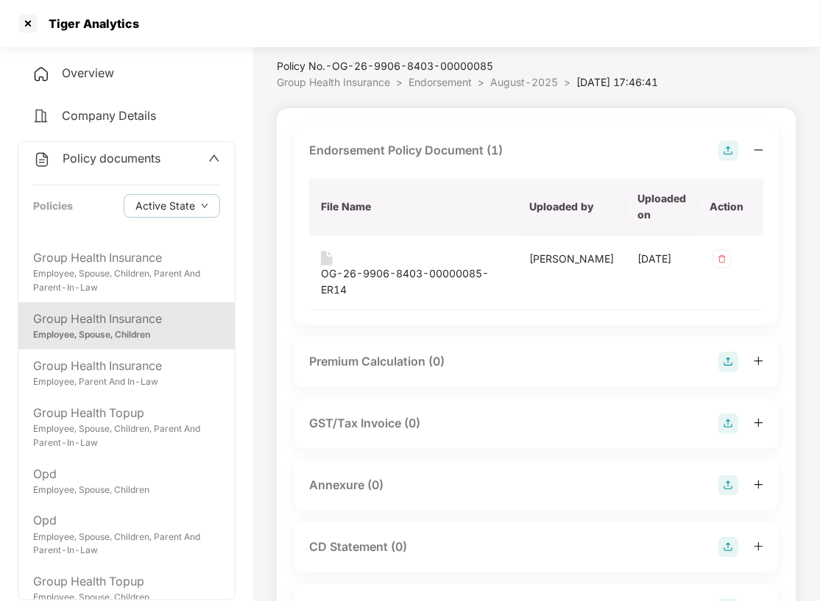
click at [728, 475] on img at bounding box center [728, 485] width 21 height 21
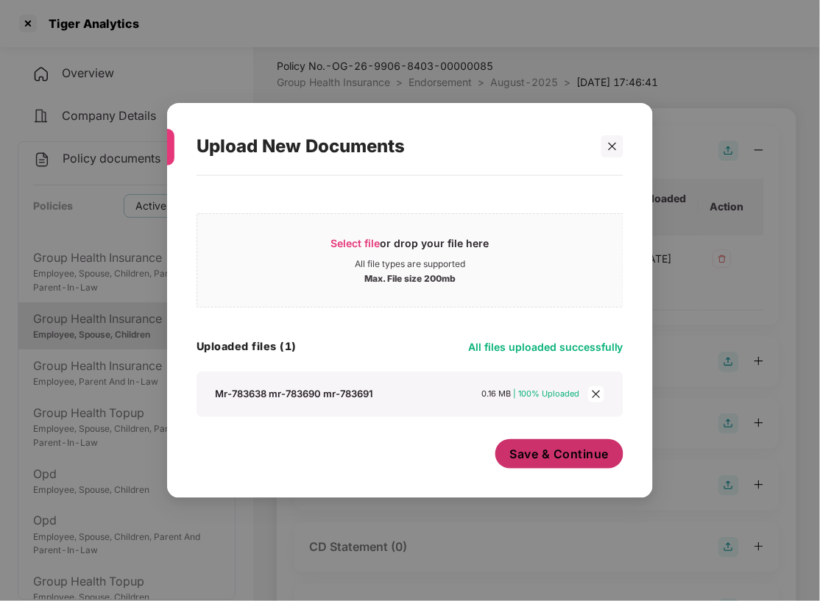
click at [572, 452] on span "Save & Continue" at bounding box center [559, 454] width 99 height 16
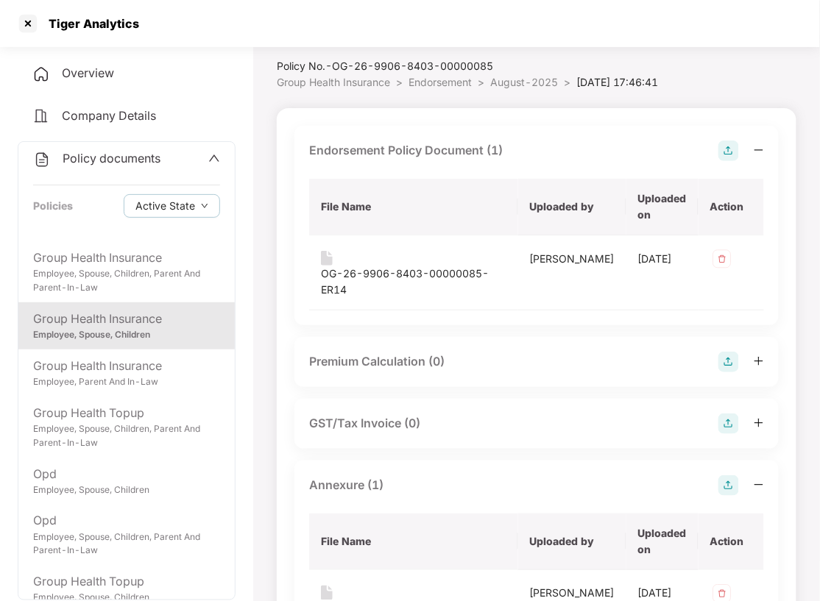
click at [436, 87] on span "Endorsement" at bounding box center [439, 82] width 63 height 13
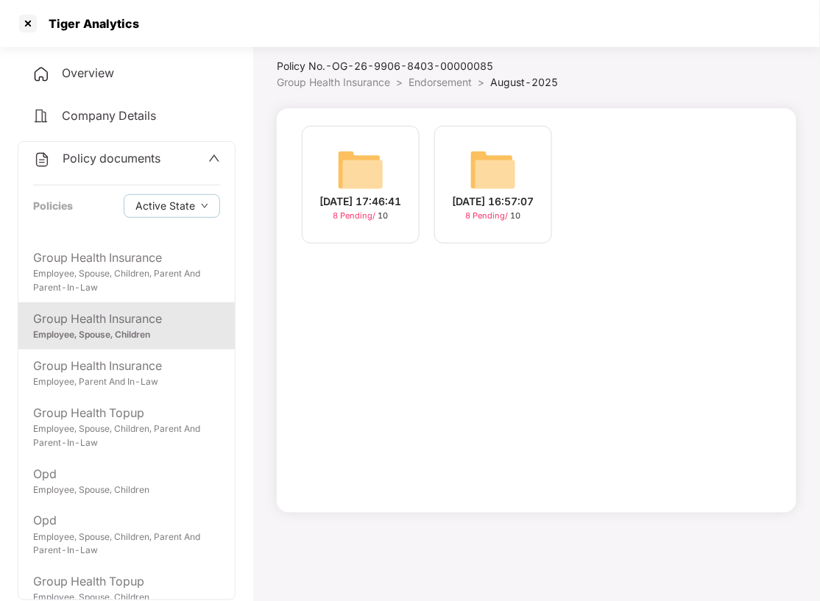
click at [436, 87] on span "Endorsement" at bounding box center [439, 82] width 63 height 13
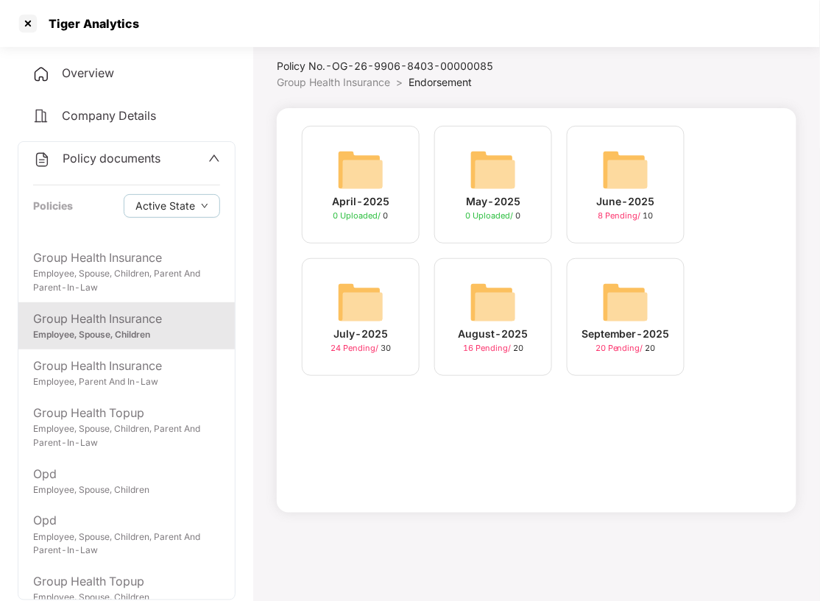
click at [633, 294] on img at bounding box center [625, 302] width 47 height 47
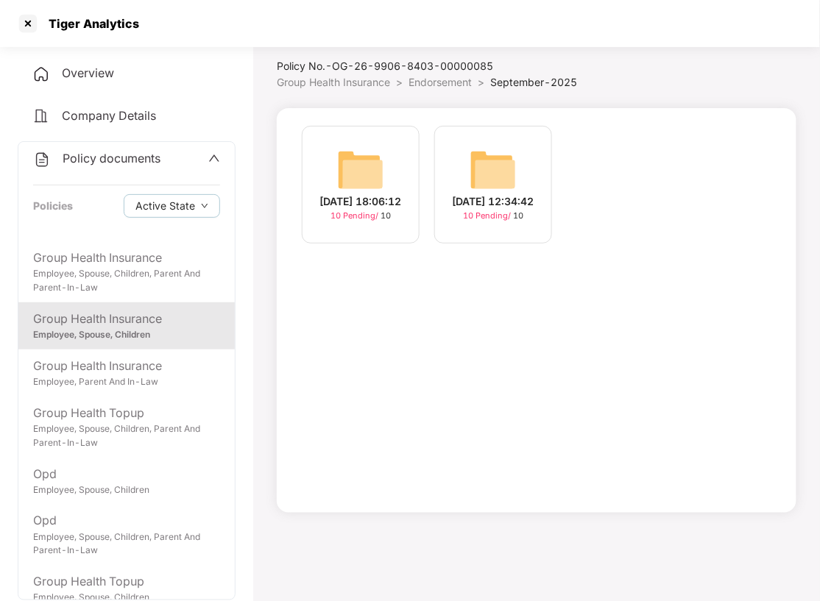
click at [481, 177] on img at bounding box center [492, 169] width 47 height 47
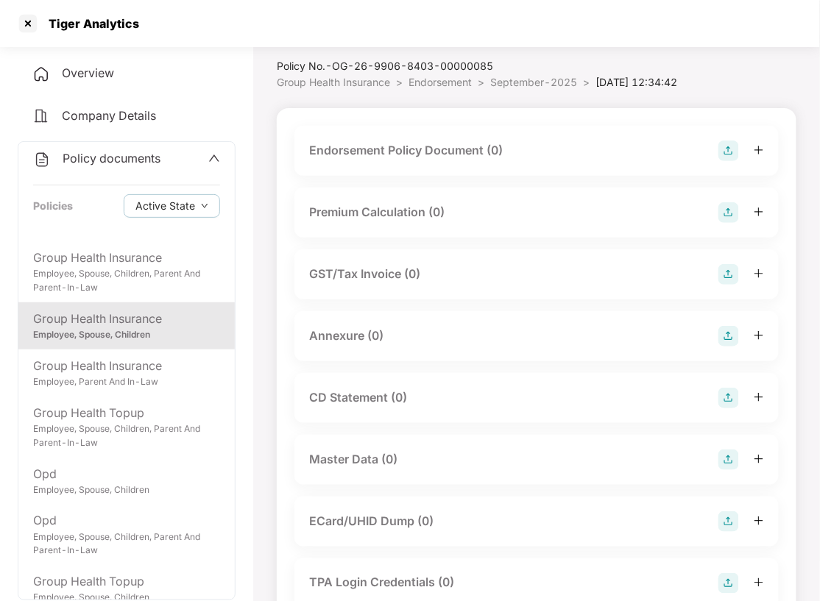
click at [725, 161] on img at bounding box center [728, 151] width 21 height 21
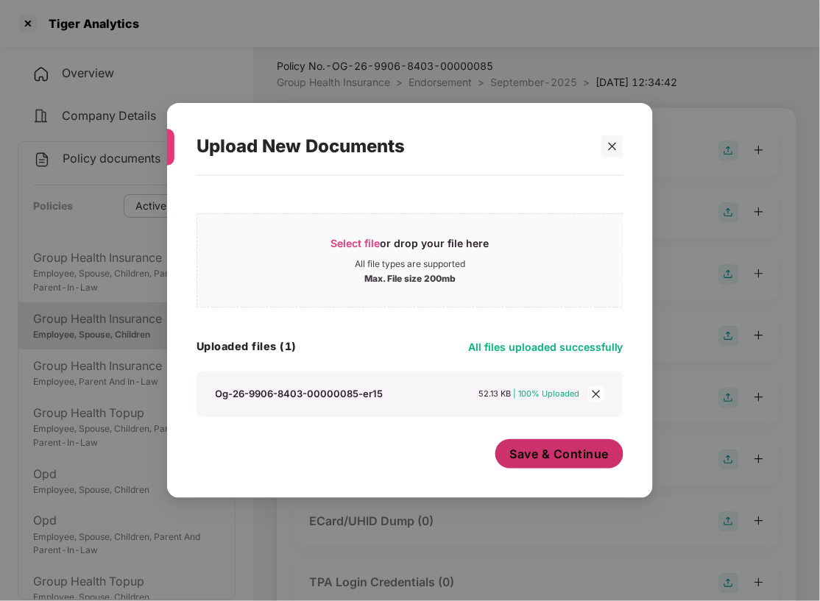
click at [537, 458] on span "Save & Continue" at bounding box center [559, 454] width 99 height 16
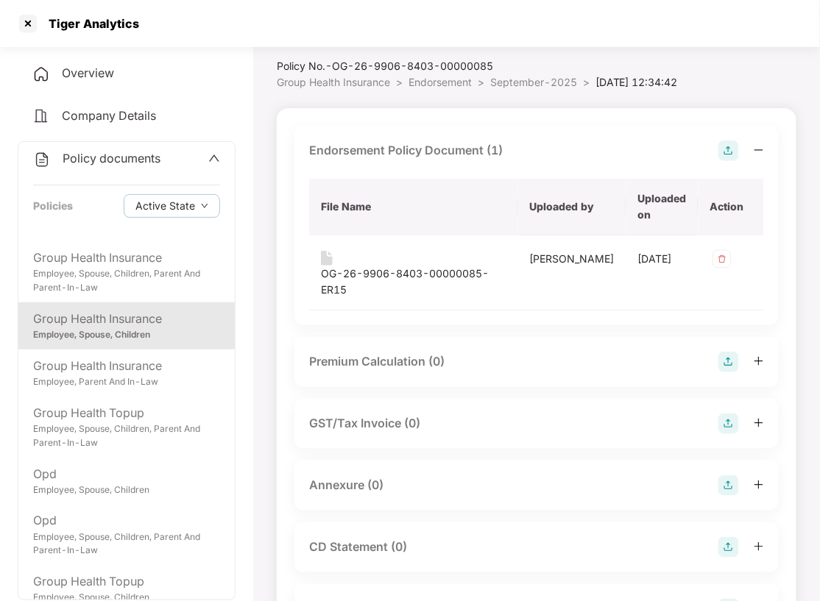
click at [724, 484] on img at bounding box center [728, 485] width 21 height 21
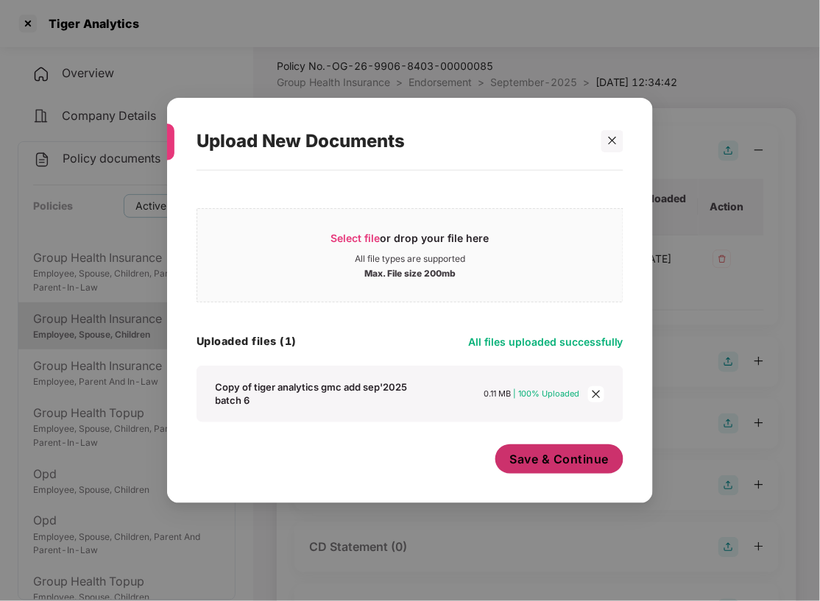
click at [521, 462] on span "Save & Continue" at bounding box center [559, 459] width 99 height 16
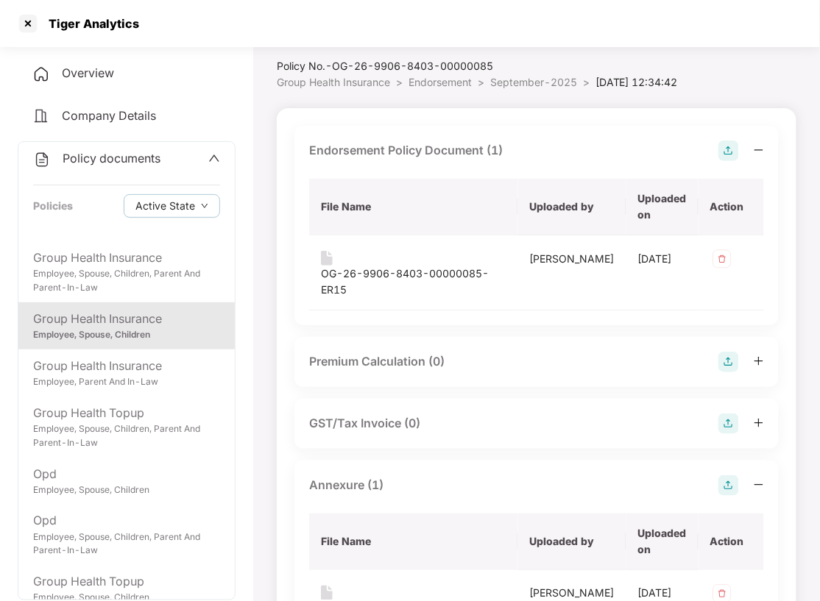
click at [455, 79] on span "Endorsement" at bounding box center [439, 82] width 63 height 13
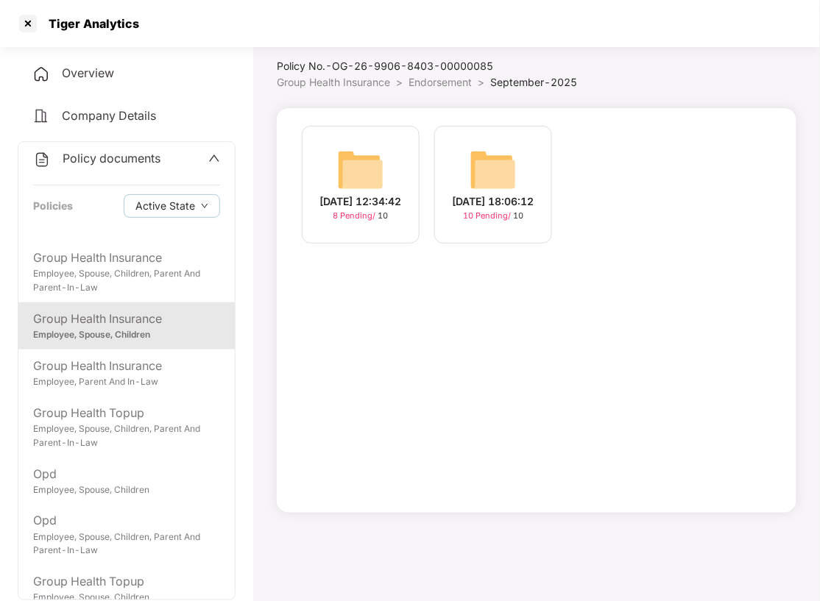
click at [500, 149] on img at bounding box center [492, 169] width 47 height 47
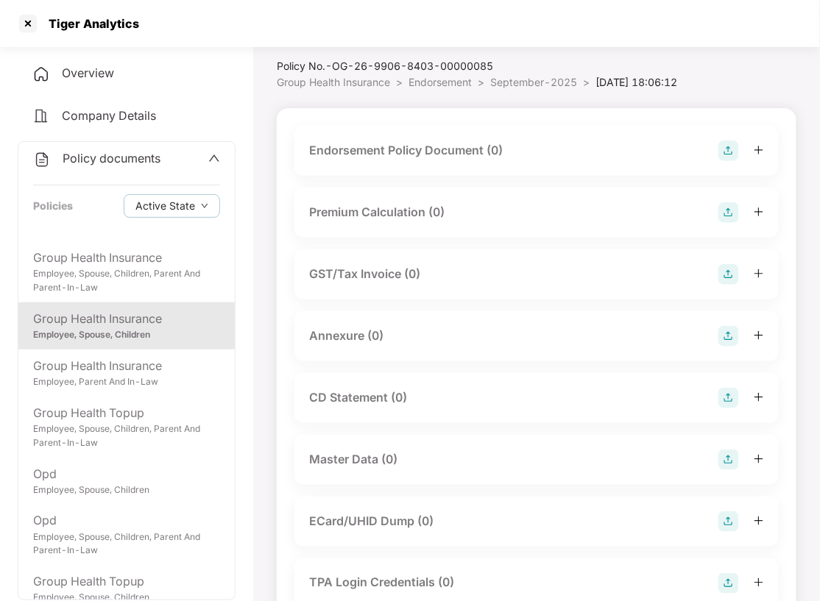
click at [728, 161] on img at bounding box center [728, 151] width 21 height 21
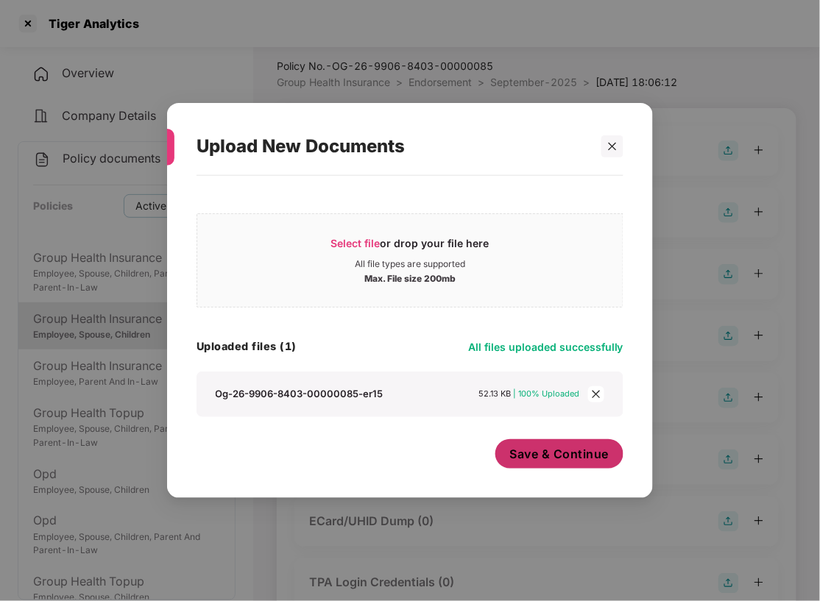
click at [519, 453] on span "Save & Continue" at bounding box center [559, 454] width 99 height 16
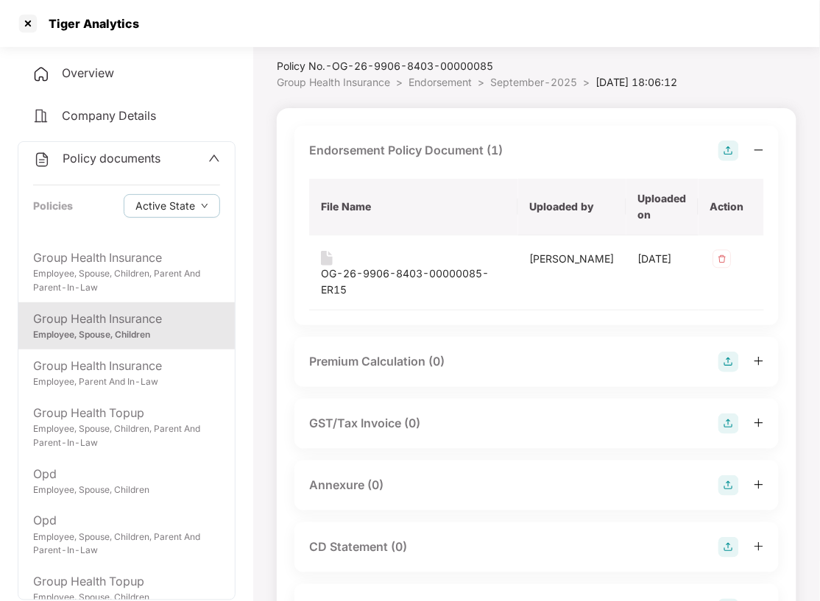
click at [733, 490] on img at bounding box center [728, 485] width 21 height 21
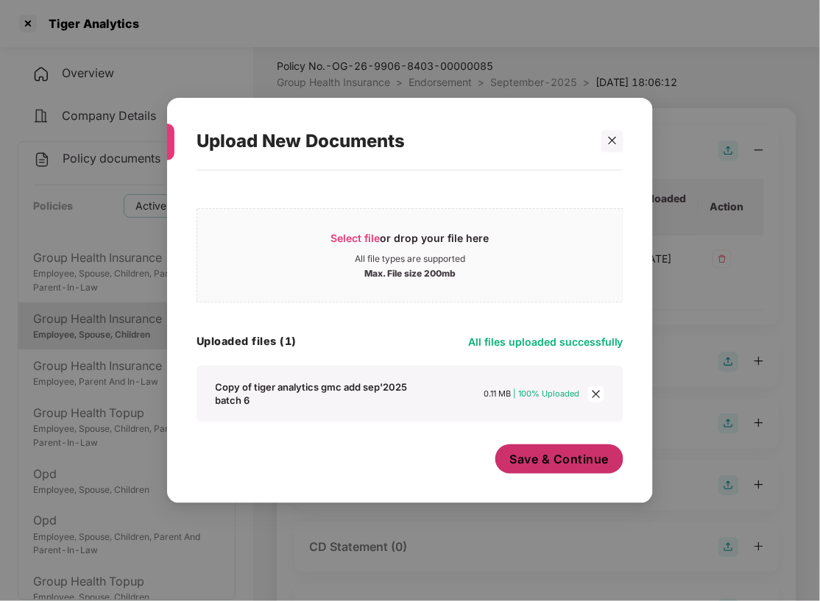
click at [539, 460] on span "Save & Continue" at bounding box center [559, 459] width 99 height 16
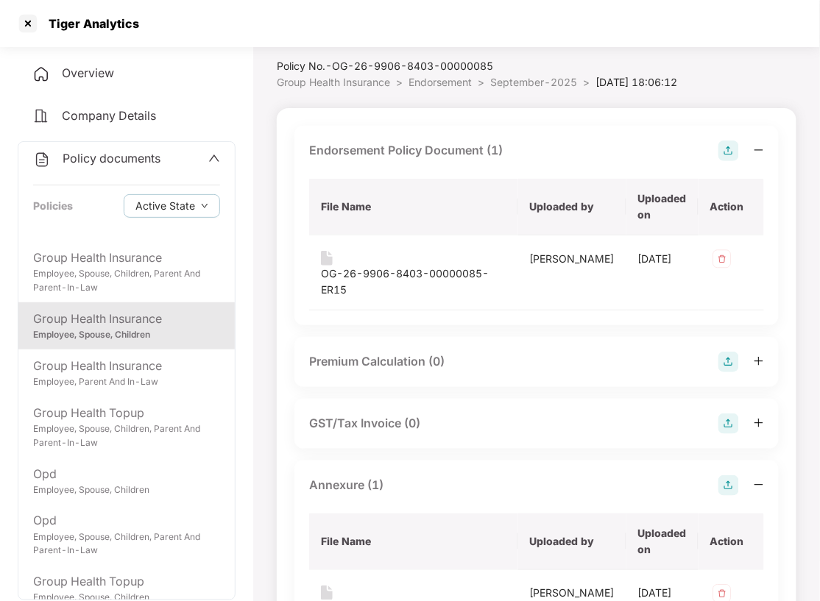
click at [453, 544] on th "File Name" at bounding box center [413, 542] width 209 height 57
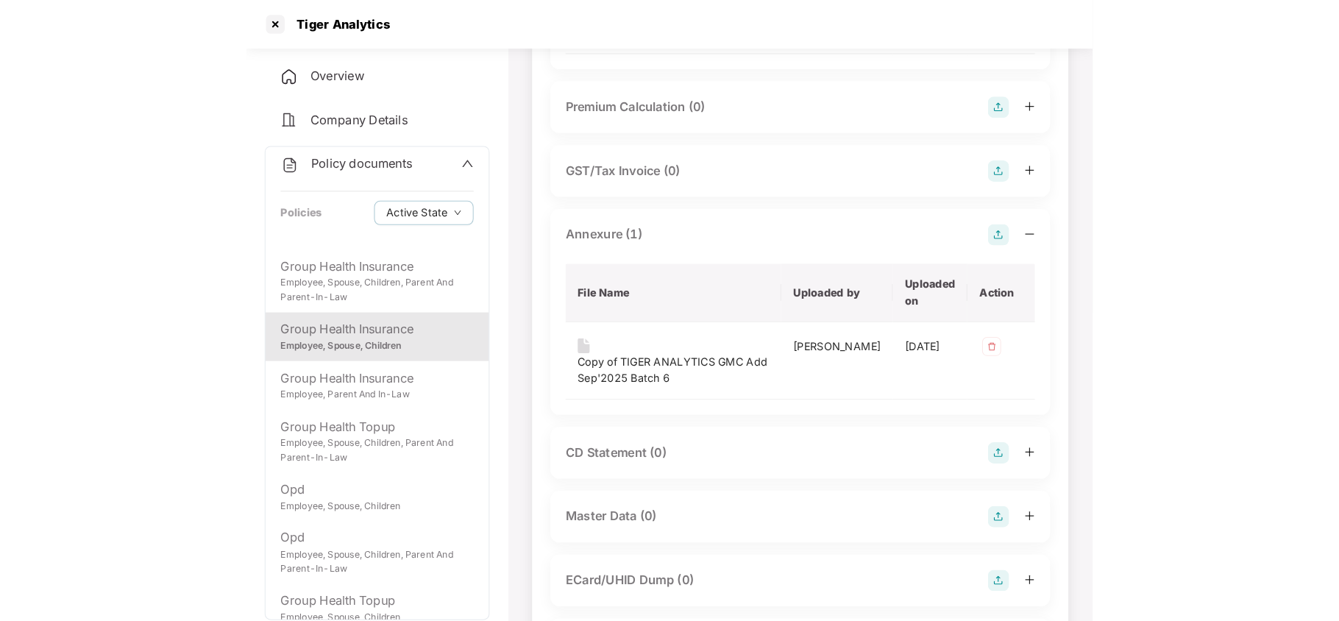
scroll to position [315, 0]
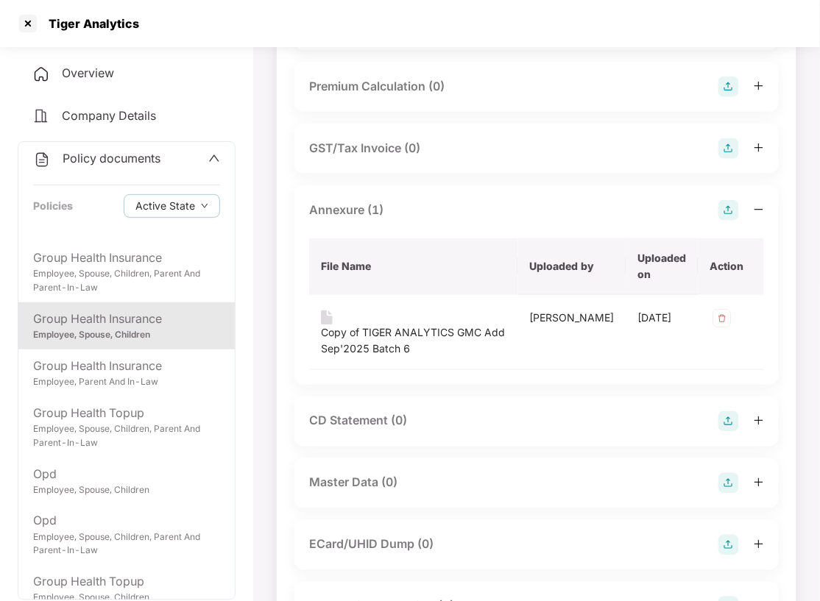
click at [727, 489] on img at bounding box center [728, 483] width 21 height 21
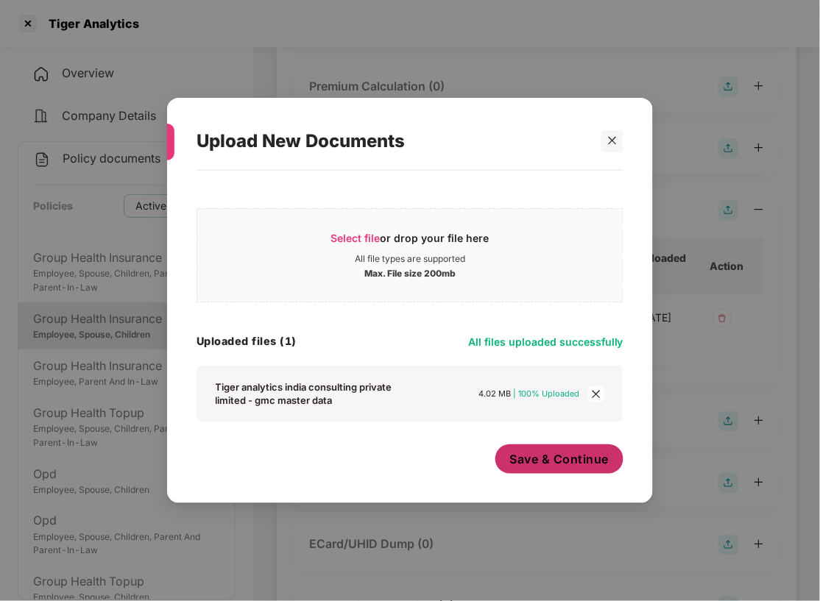
click at [575, 462] on span "Save & Continue" at bounding box center [559, 459] width 99 height 16
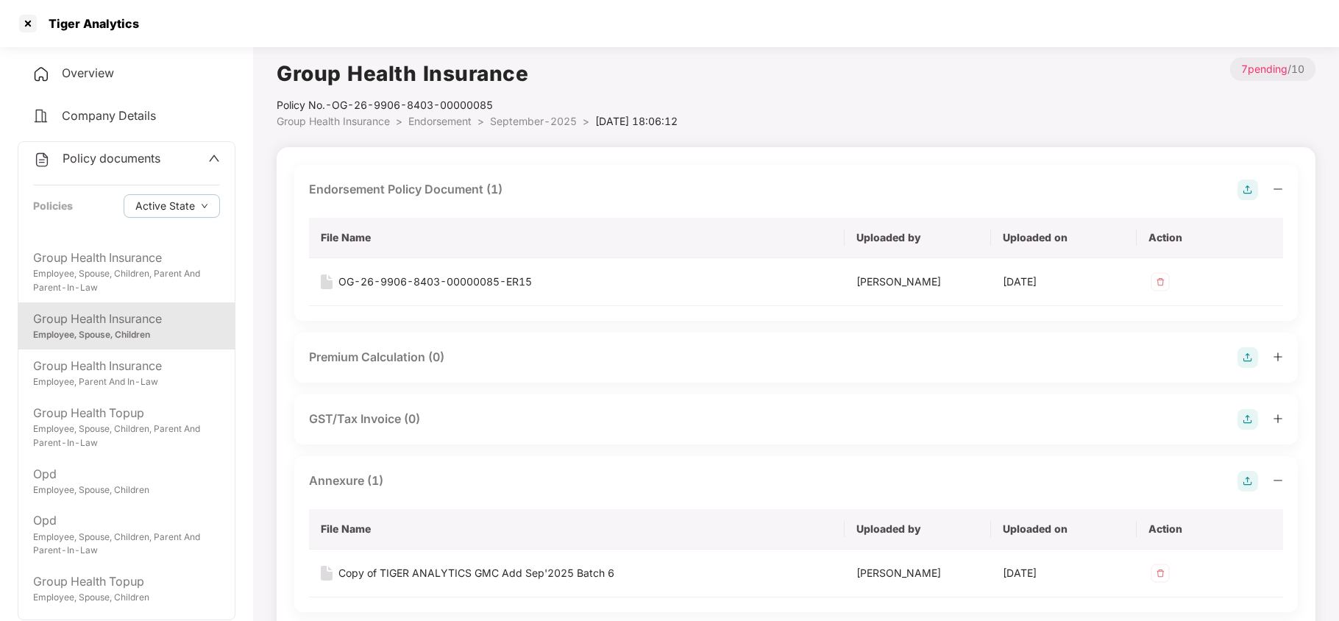
scroll to position [0, 0]
click at [24, 28] on div at bounding box center [28, 24] width 24 height 24
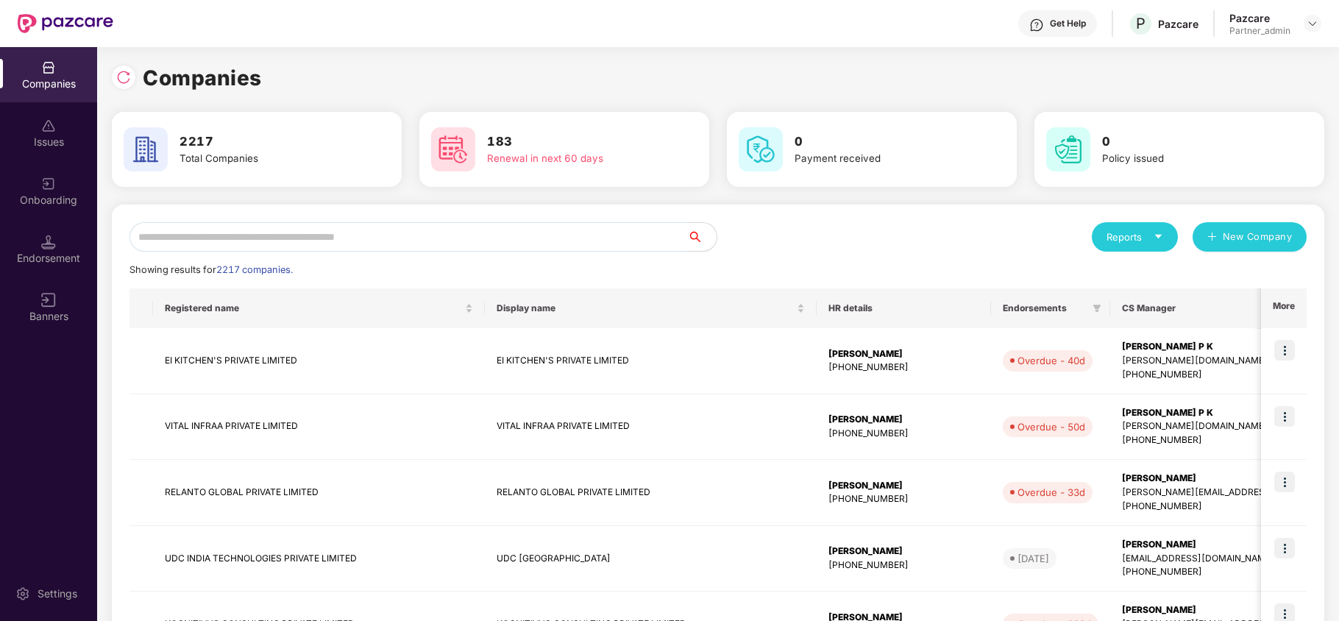
click at [421, 248] on input "text" at bounding box center [408, 236] width 558 height 29
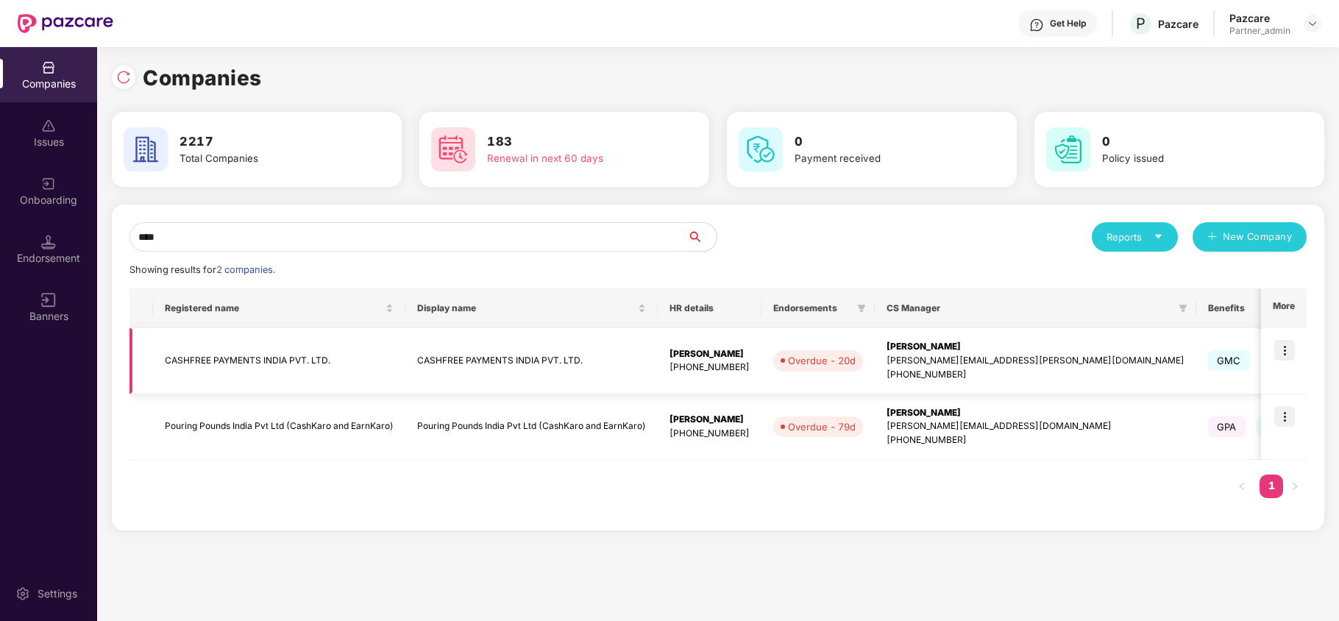
type input "****"
click at [1285, 348] on img at bounding box center [1284, 350] width 21 height 21
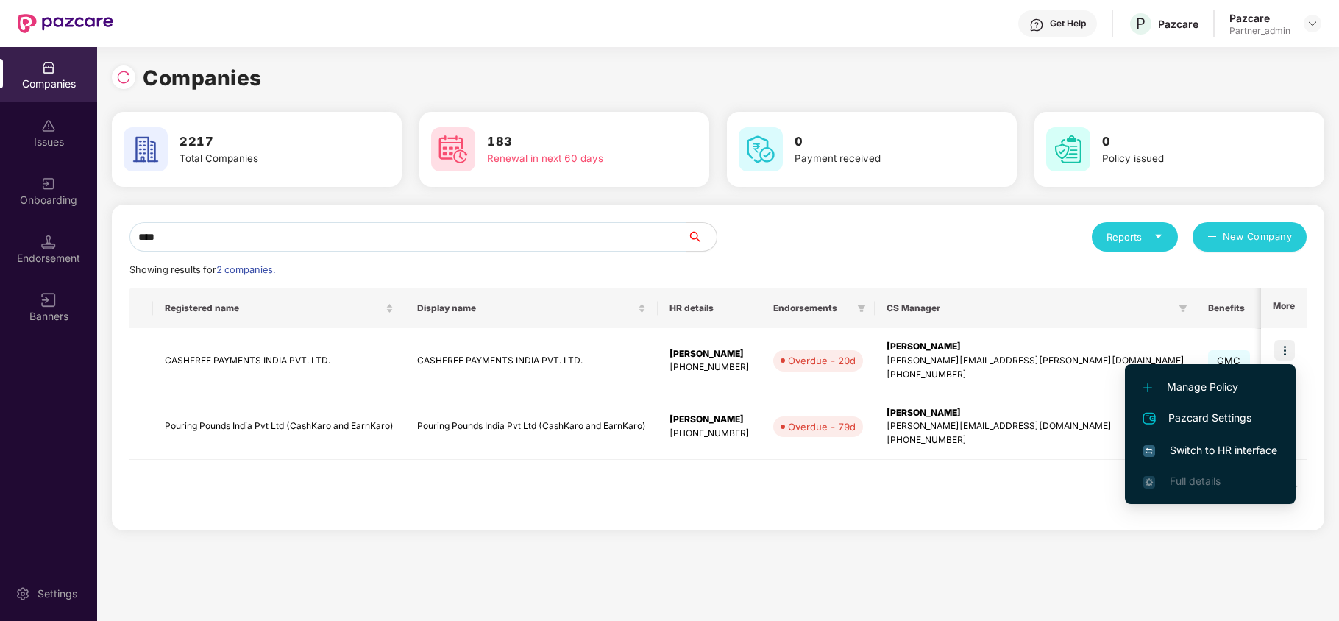
click at [1207, 446] on span "Switch to HR interface" at bounding box center [1210, 450] width 134 height 16
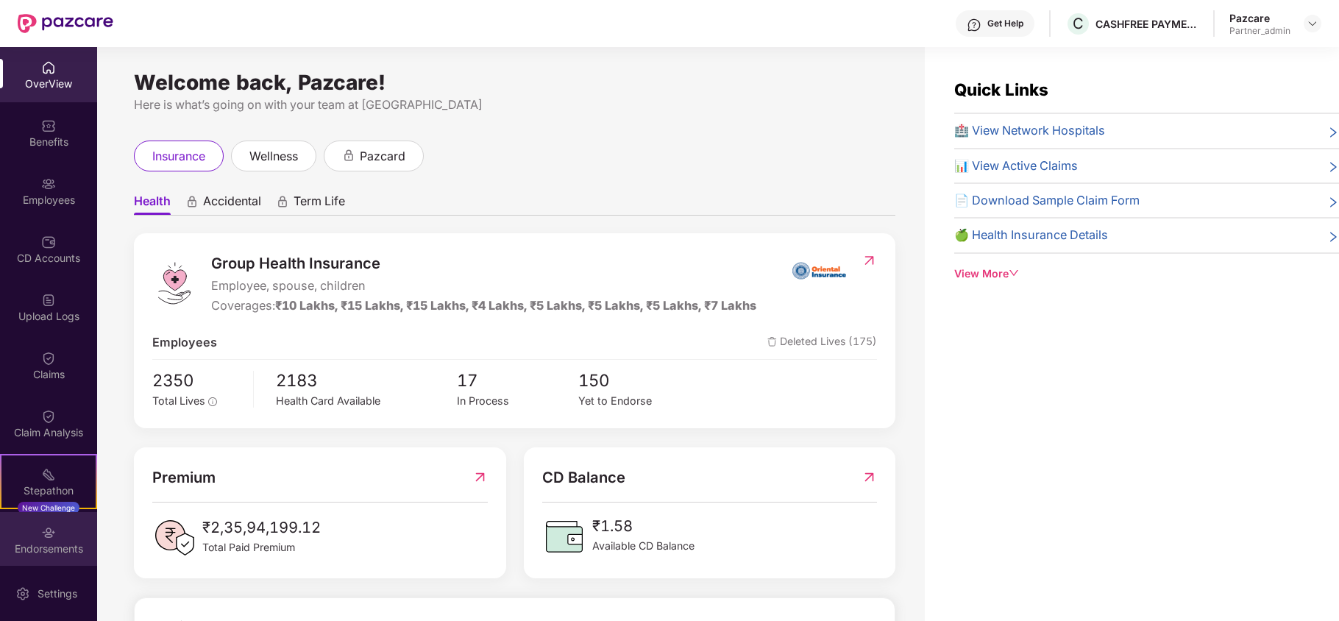
click at [62, 533] on div "Endorsements" at bounding box center [48, 539] width 97 height 55
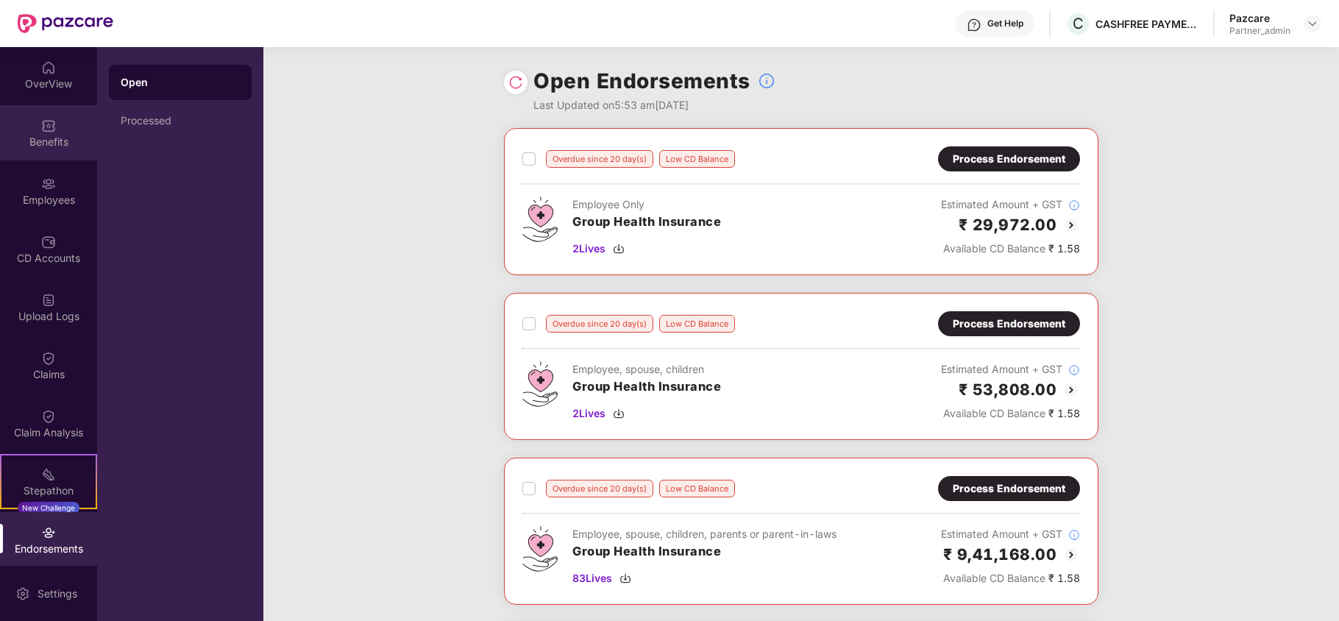
click at [41, 140] on div "Benefits" at bounding box center [48, 142] width 97 height 15
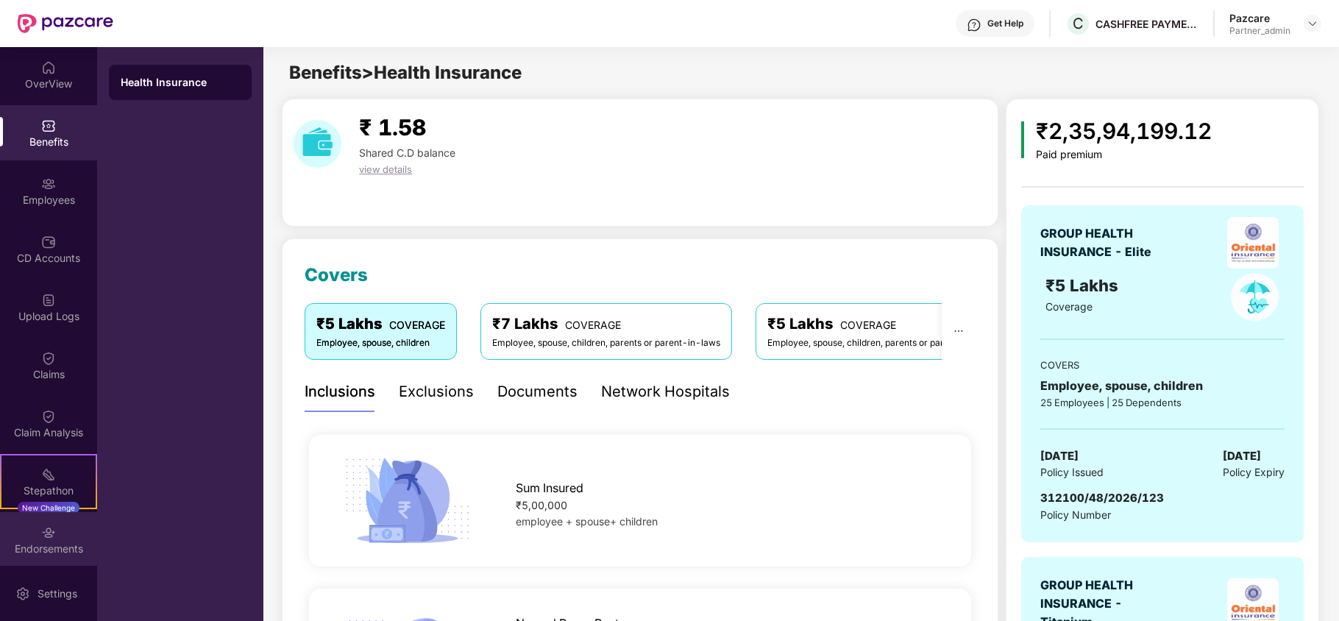
click at [46, 533] on img at bounding box center [48, 532] width 15 height 15
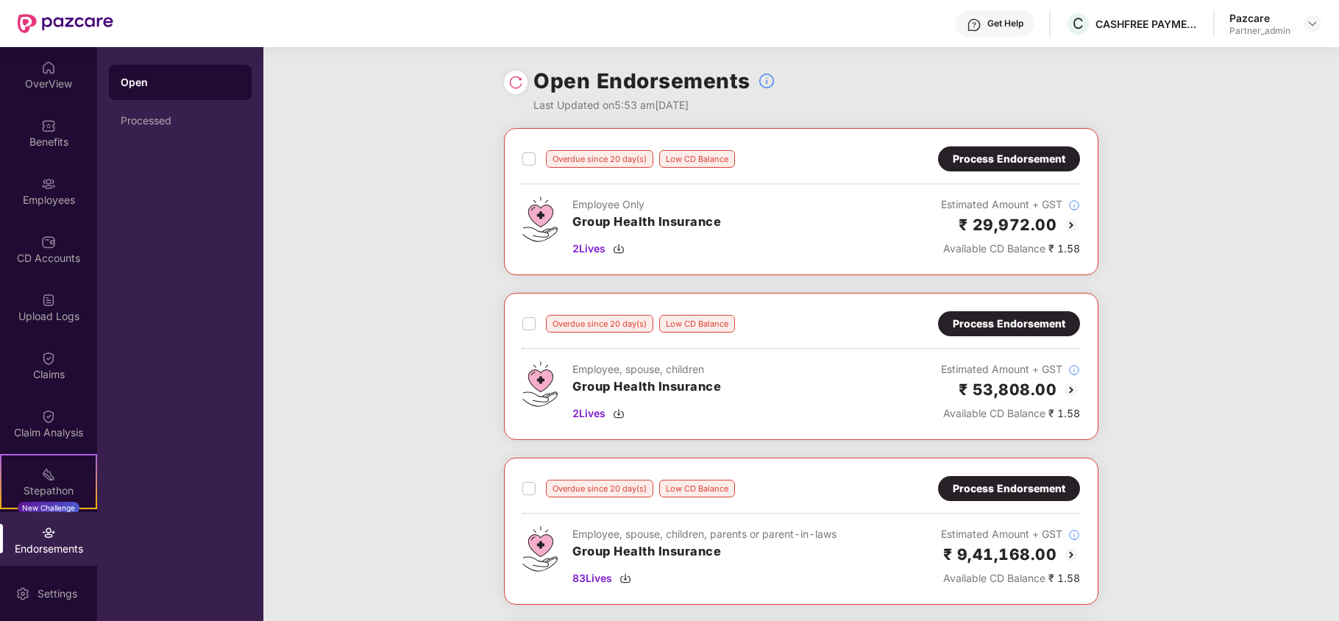
click at [1002, 154] on div "Process Endorsement" at bounding box center [1009, 159] width 113 height 16
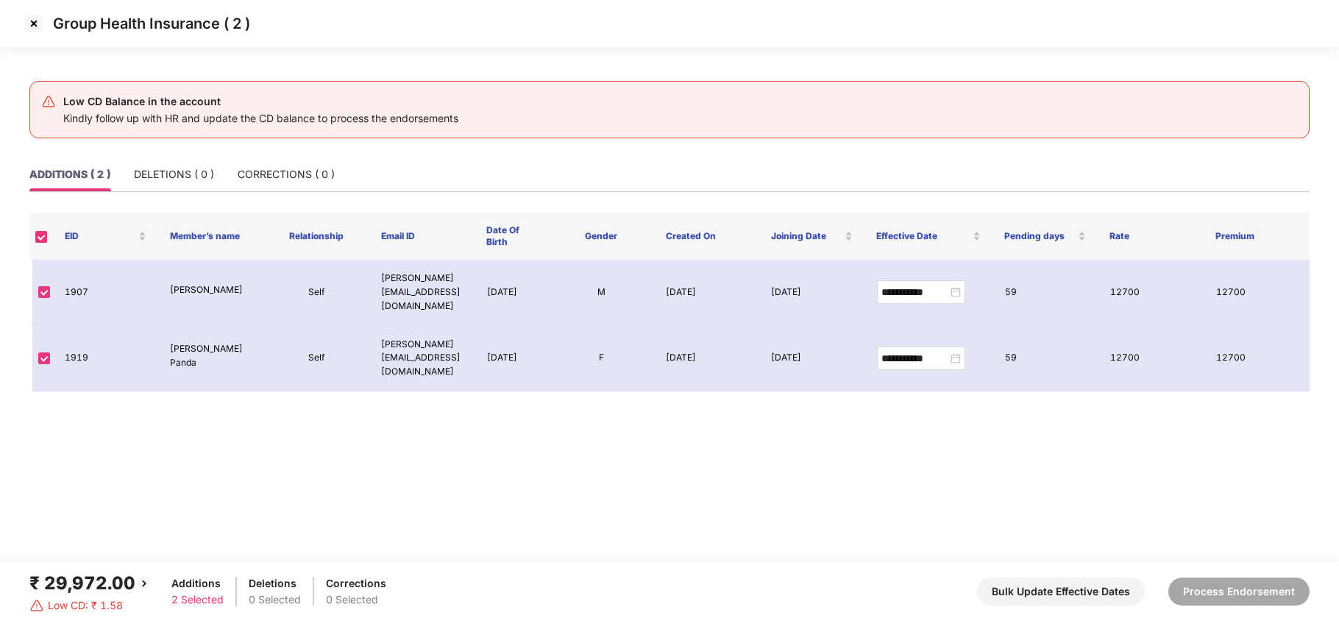
click at [28, 24] on img at bounding box center [34, 24] width 24 height 24
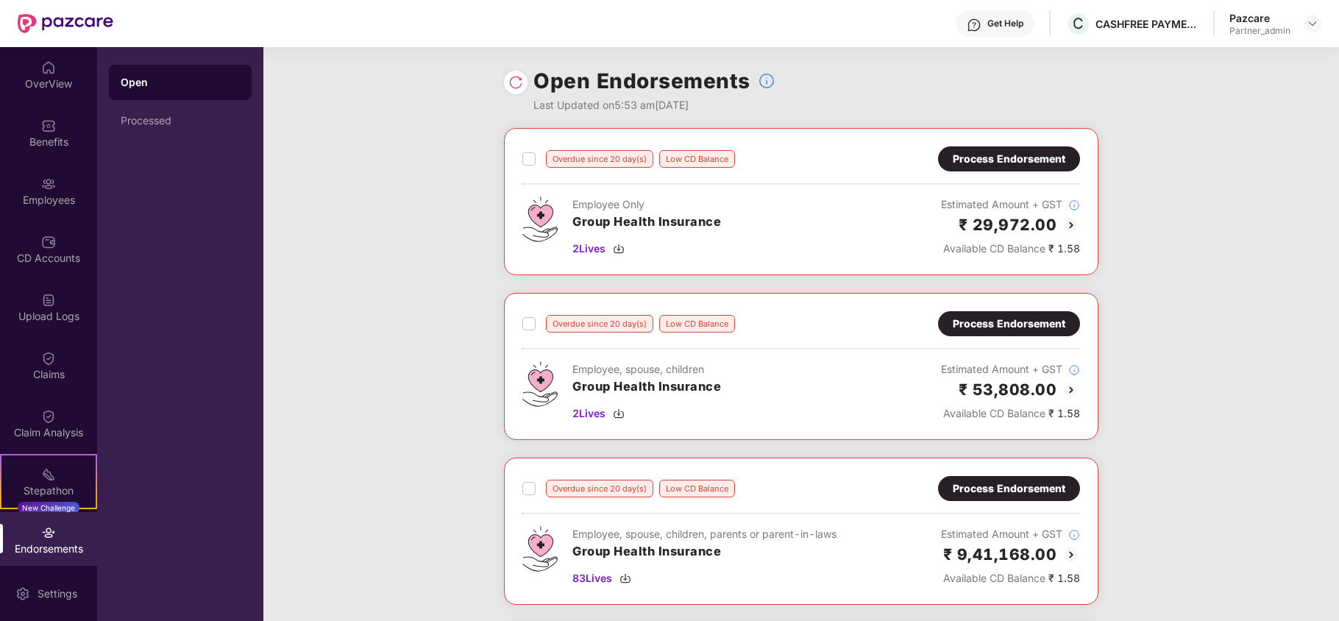
click at [424, 371] on div "Overdue since 20 day(s) Low CD Balance Process Endorsement Employee Only Group …" at bounding box center [801, 623] width 1076 height 990
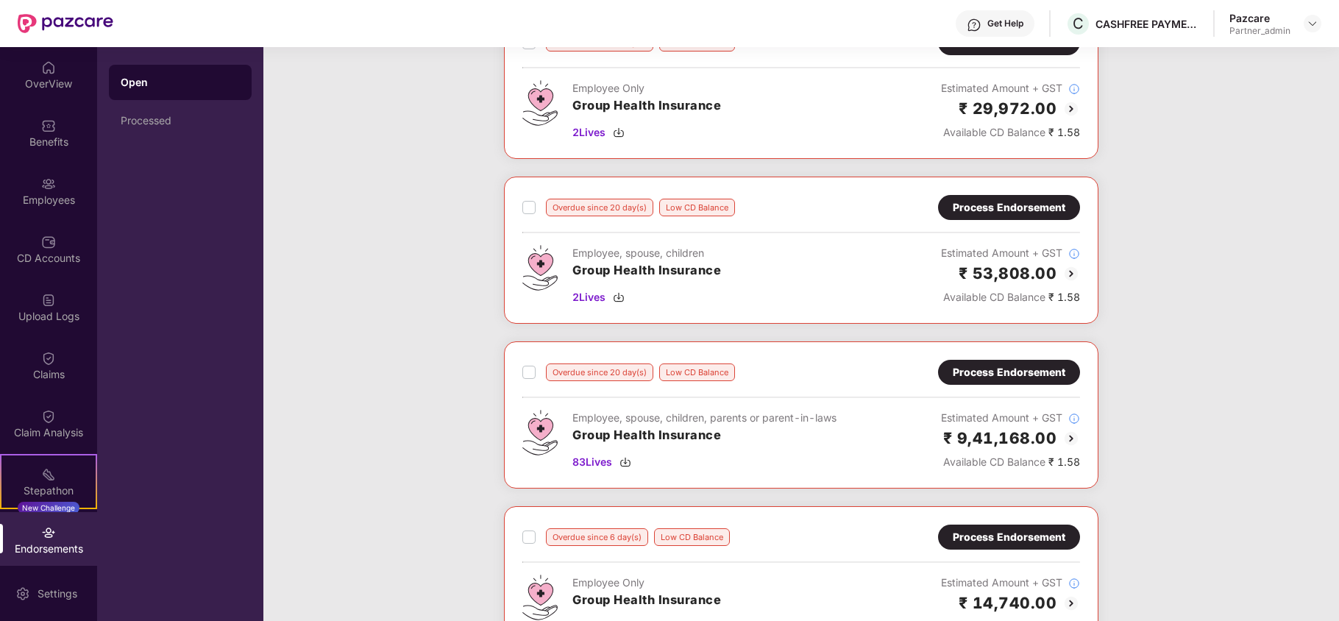
scroll to position [118, 0]
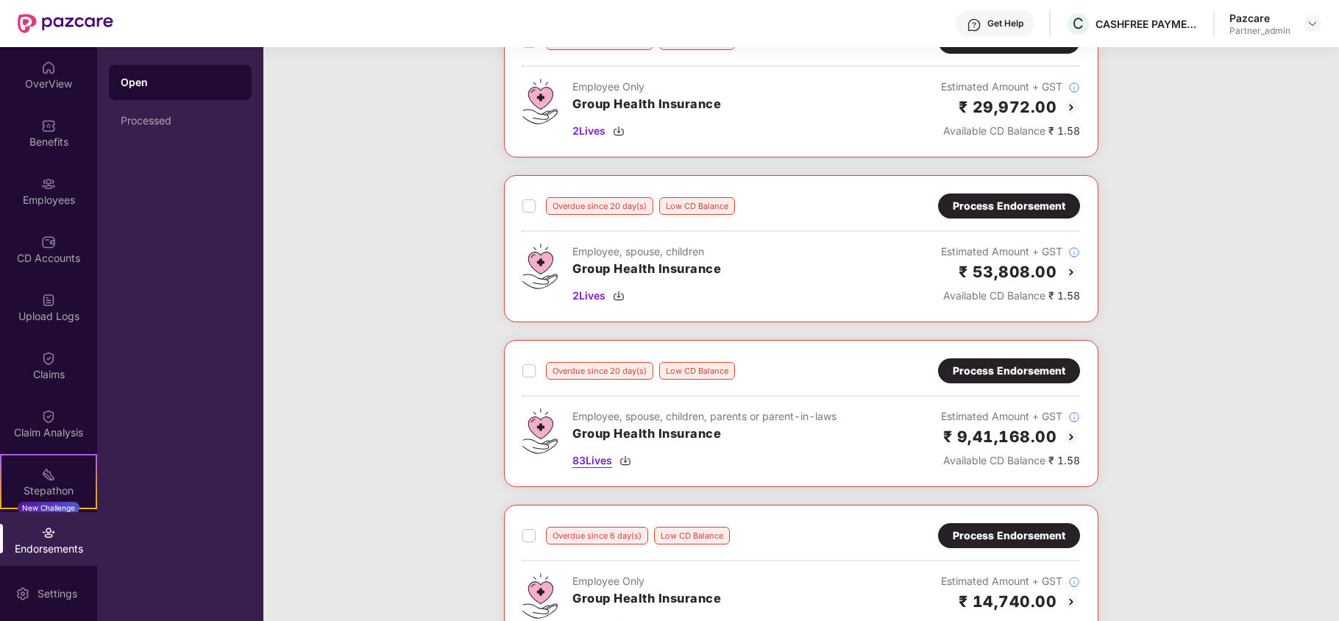
click at [624, 459] on img at bounding box center [626, 461] width 12 height 12
click at [1269, 378] on div "Overdue since 20 day(s) Low CD Balance Process Endorsement Employee Only Group …" at bounding box center [801, 505] width 1076 height 990
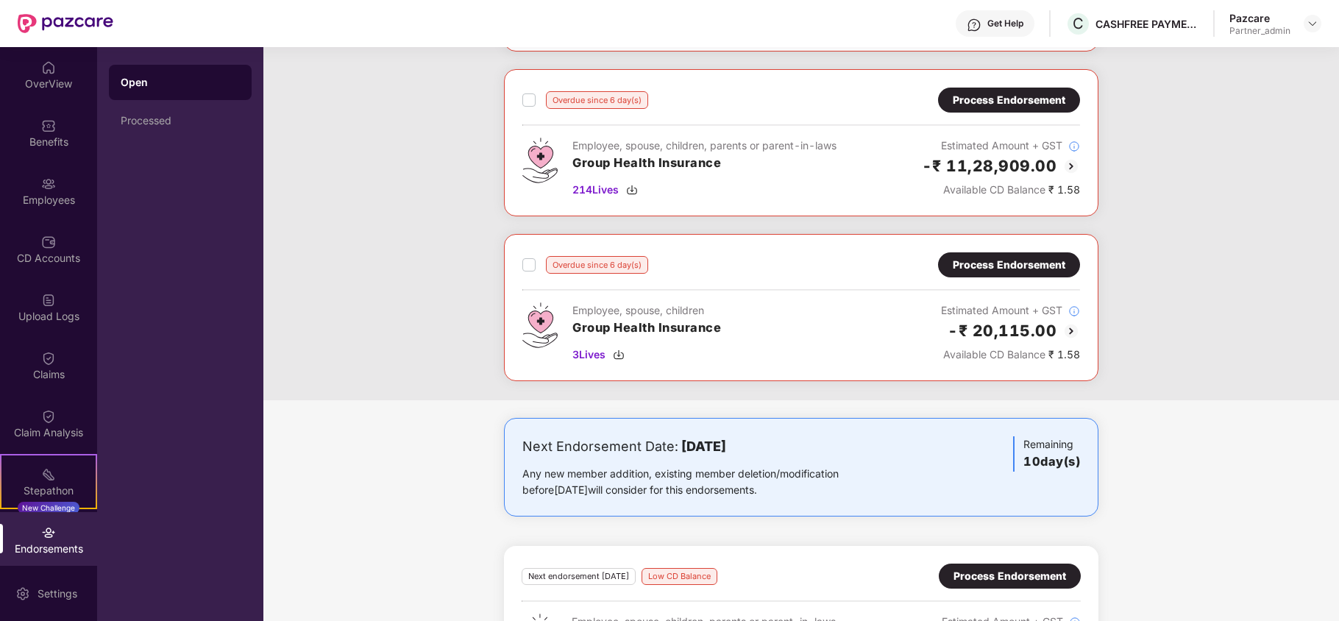
scroll to position [813, 0]
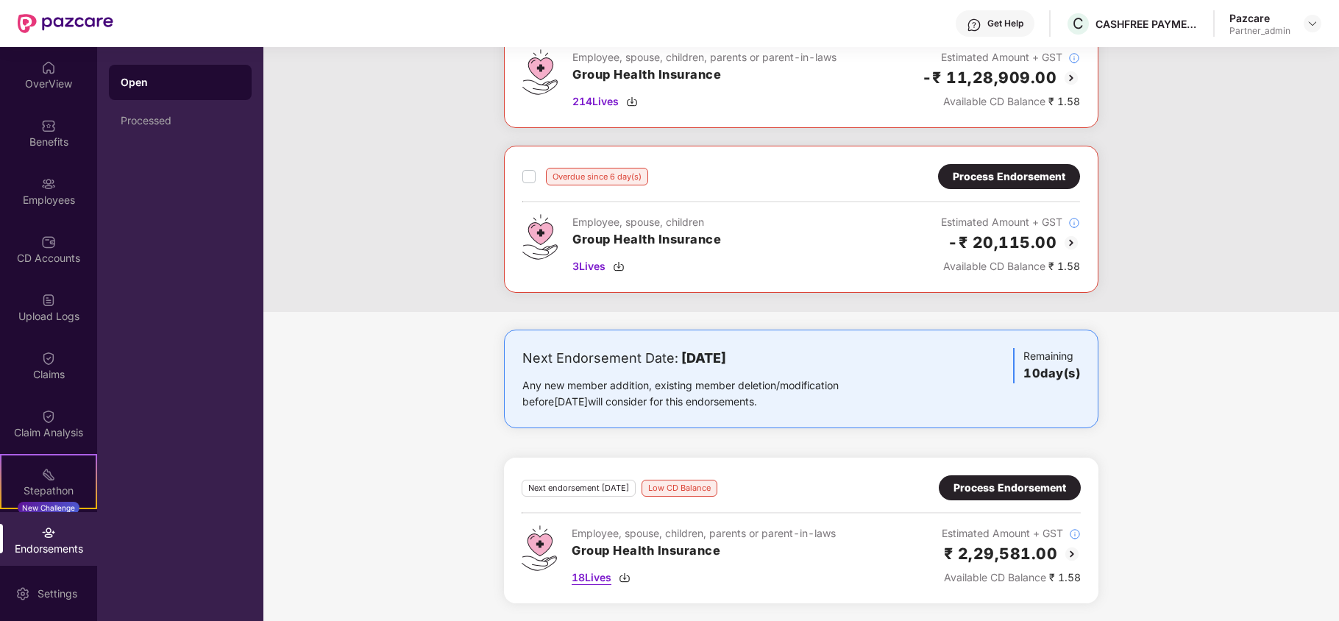
click at [627, 580] on img at bounding box center [625, 578] width 12 height 12
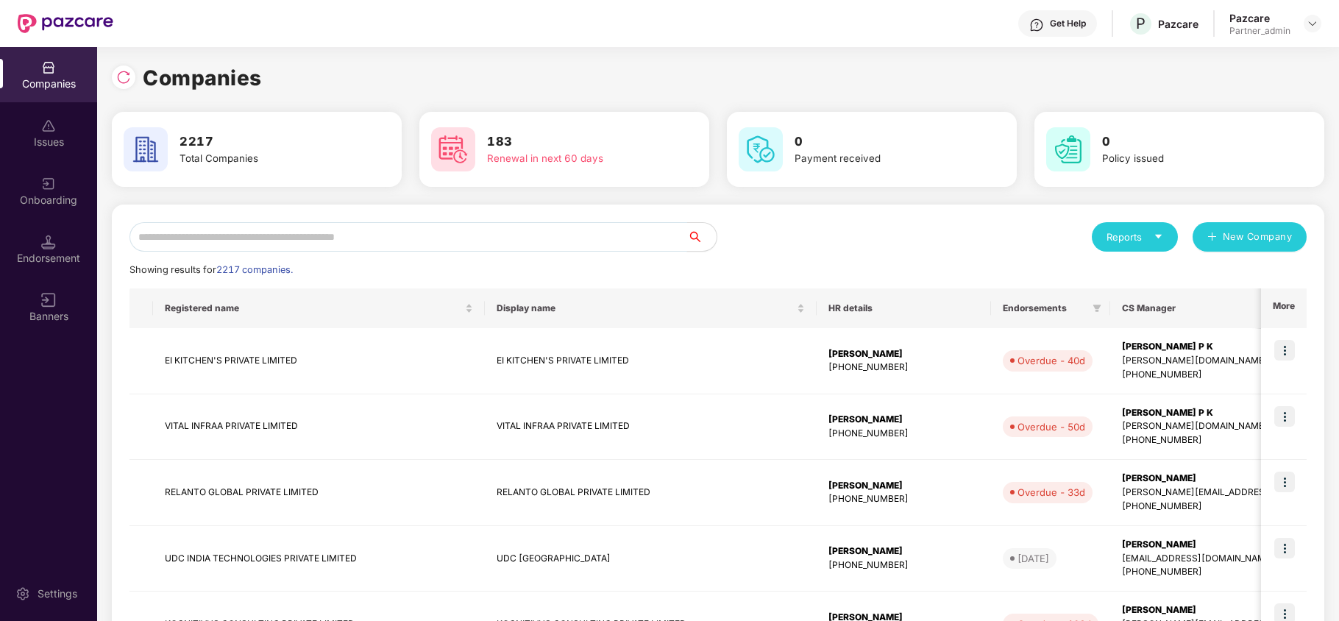
click at [386, 236] on input "text" at bounding box center [408, 236] width 558 height 29
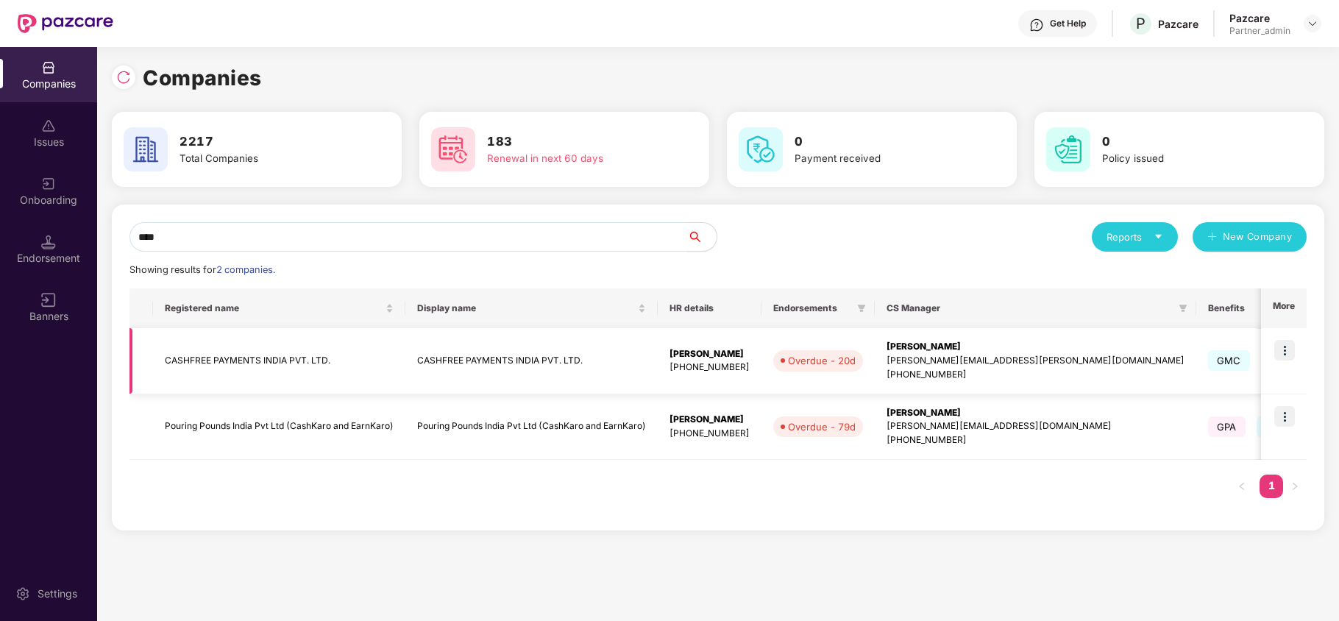
type input "****"
click at [1284, 354] on img at bounding box center [1284, 350] width 21 height 21
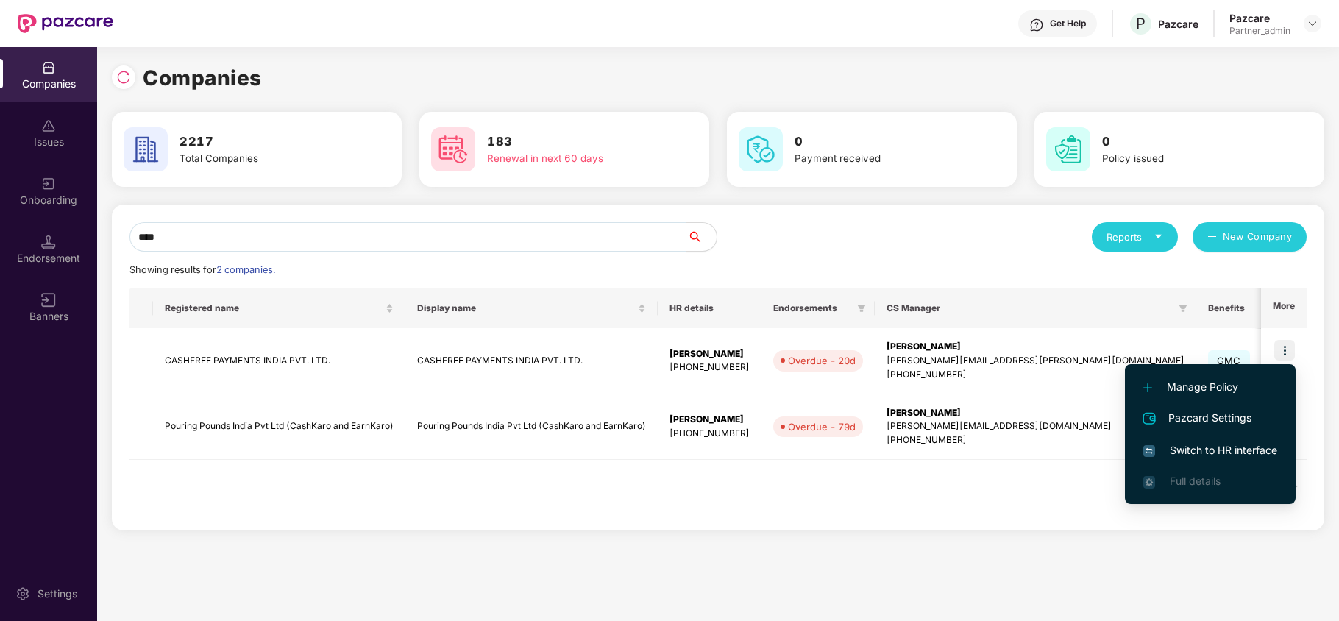
click at [1196, 448] on span "Switch to HR interface" at bounding box center [1210, 450] width 134 height 16
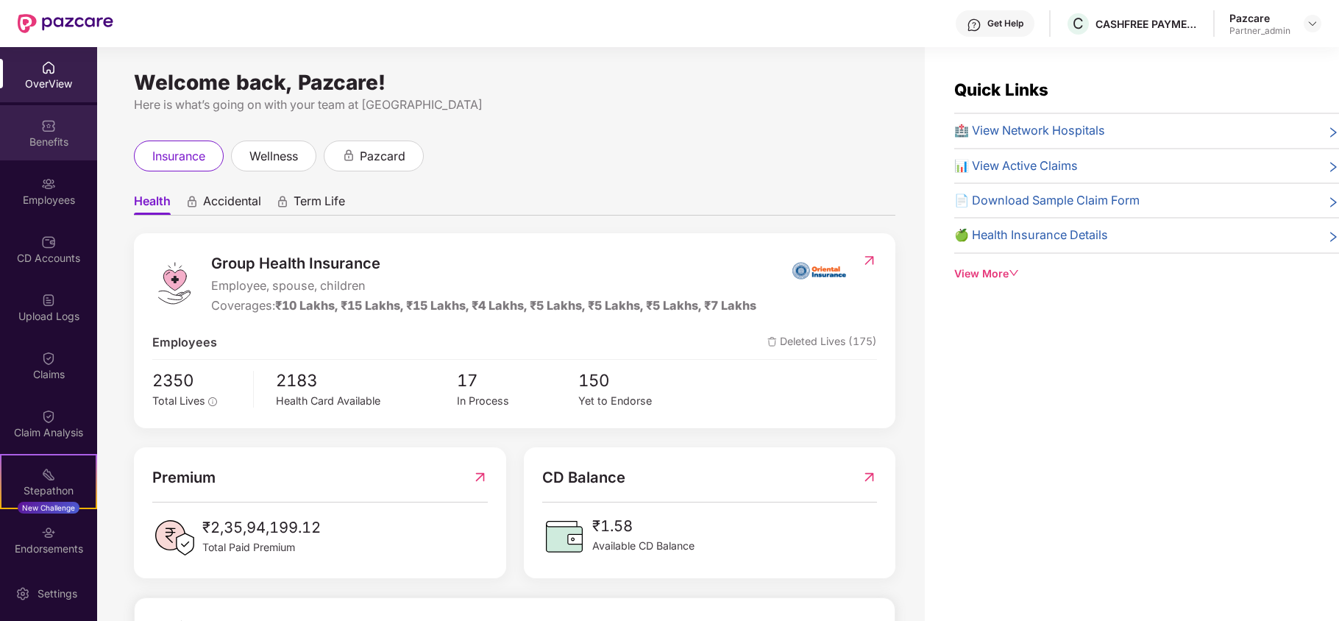
click at [46, 139] on div "Benefits" at bounding box center [48, 142] width 97 height 15
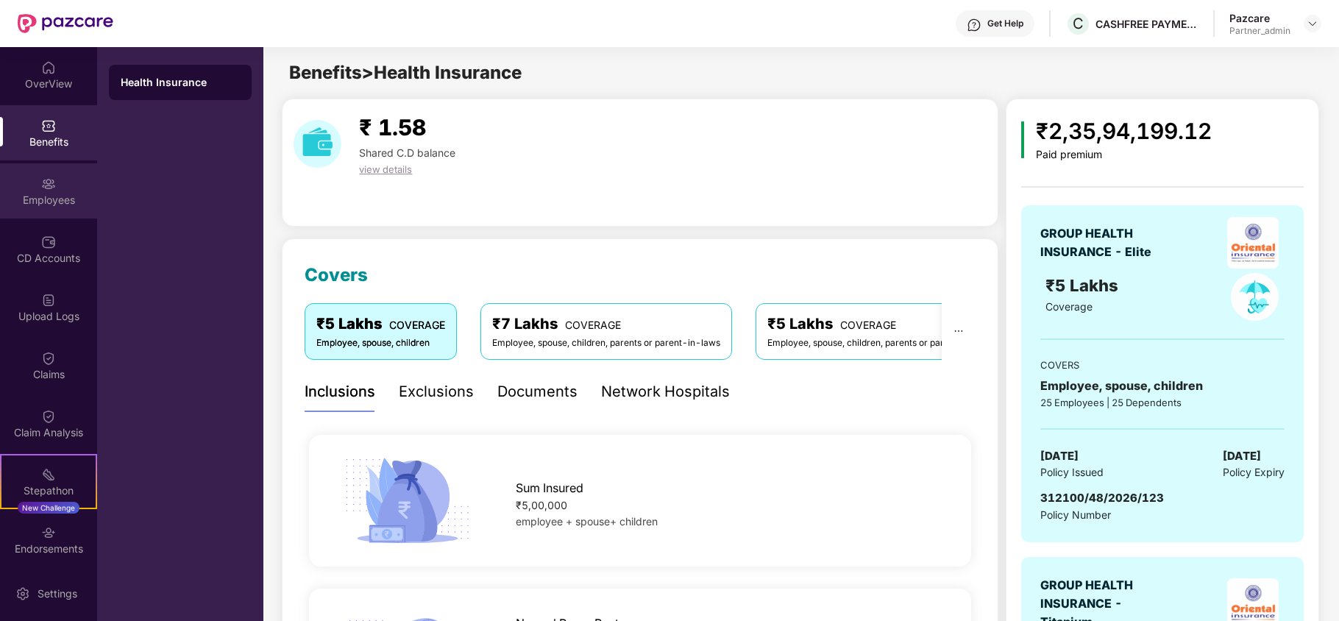
click at [50, 203] on div "Employees" at bounding box center [48, 200] width 97 height 15
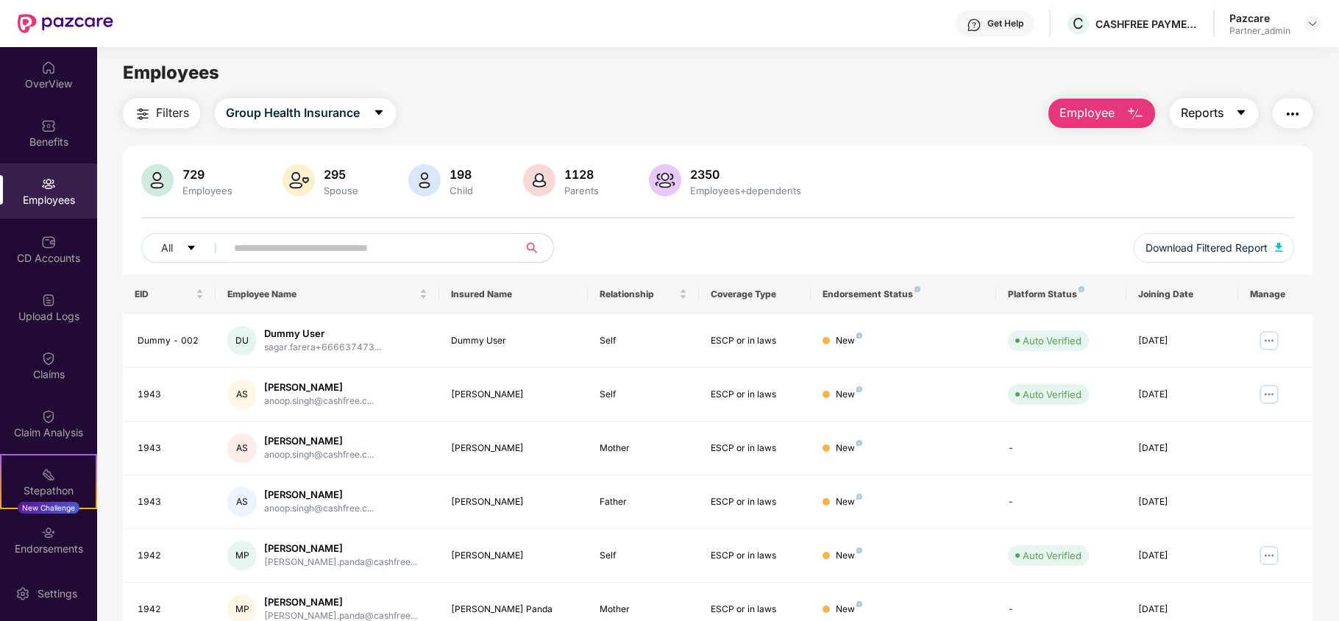
click at [1213, 118] on span "Reports" at bounding box center [1202, 113] width 43 height 18
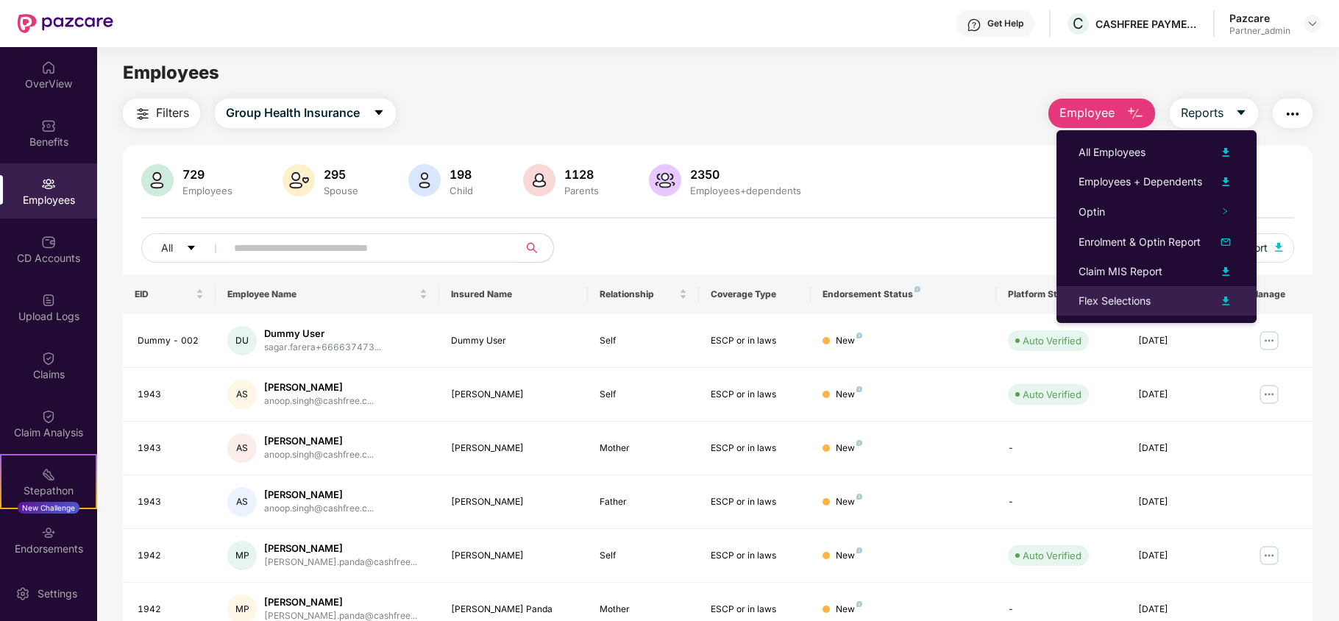
click at [1087, 293] on div "Flex Selections" at bounding box center [1115, 301] width 72 height 16
